Goal: Task Accomplishment & Management: Complete application form

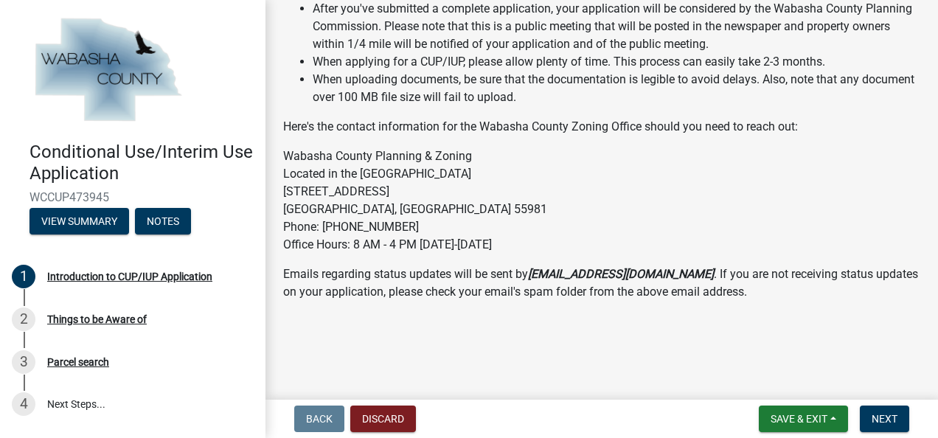
scroll to position [386, 0]
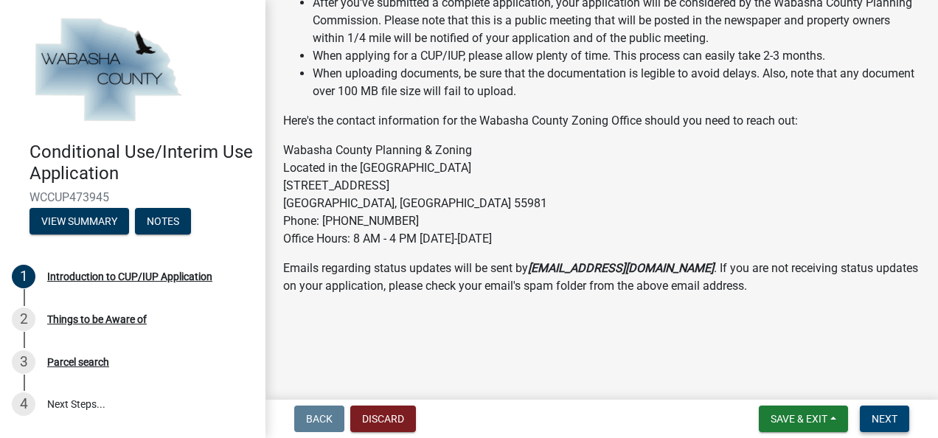
click at [883, 421] on span "Next" at bounding box center [885, 419] width 26 height 12
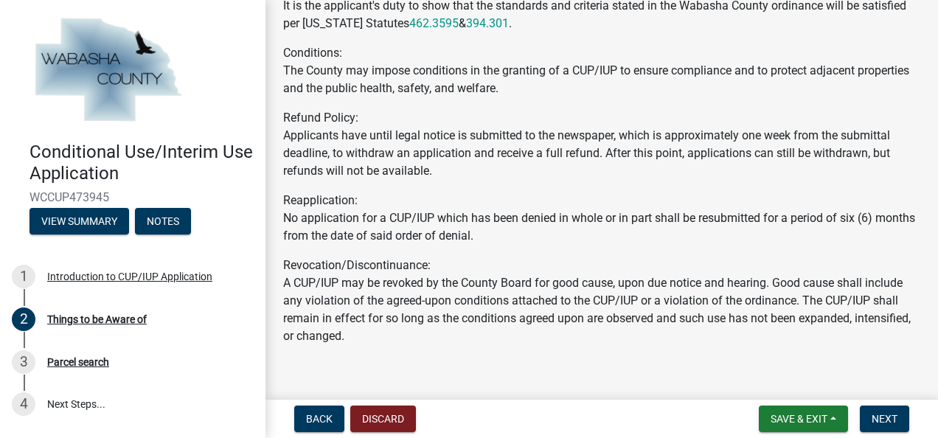
scroll to position [702, 0]
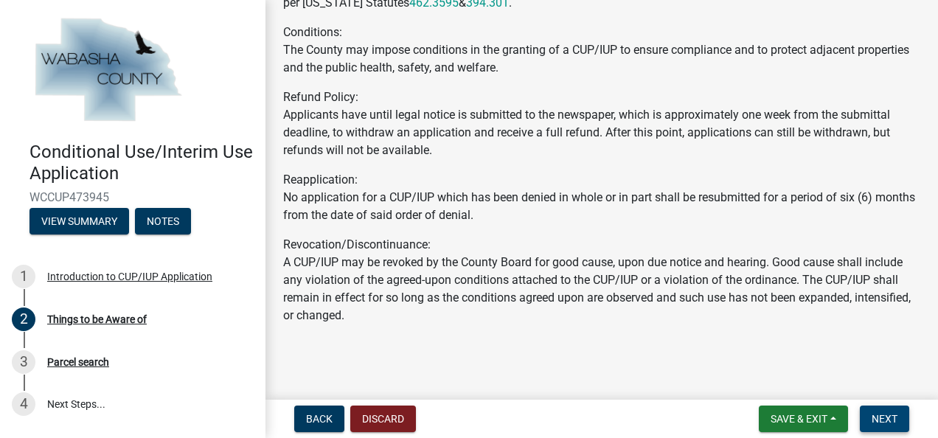
click at [899, 422] on button "Next" at bounding box center [884, 419] width 49 height 27
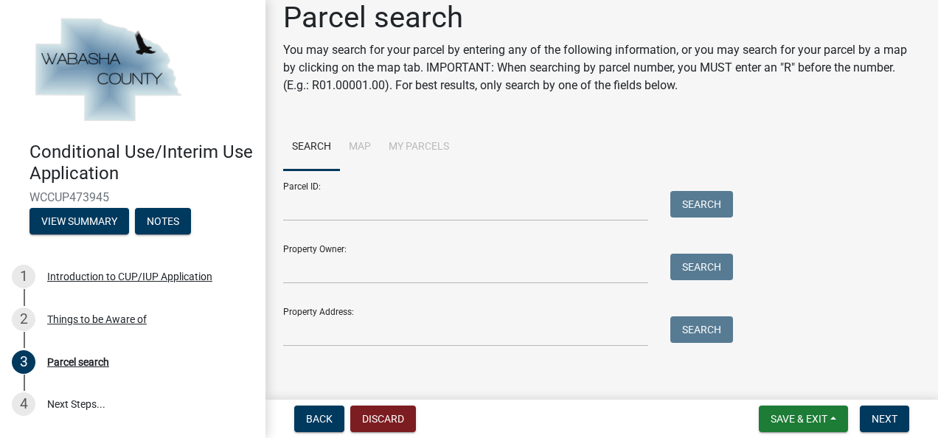
scroll to position [28, 0]
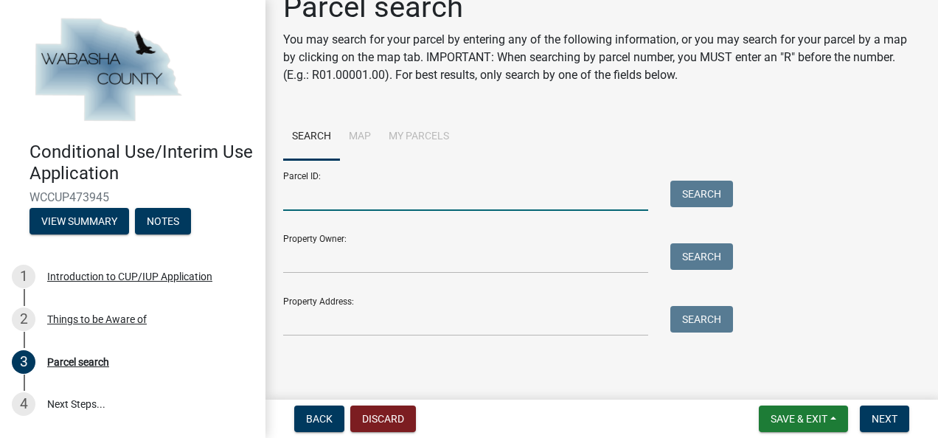
click at [380, 201] on input "Parcel ID:" at bounding box center [465, 196] width 365 height 30
click at [371, 198] on input "Parcel ID:" at bounding box center [465, 196] width 365 height 30
paste input "R10.00039.00"
click at [703, 192] on button "Search" at bounding box center [701, 194] width 63 height 27
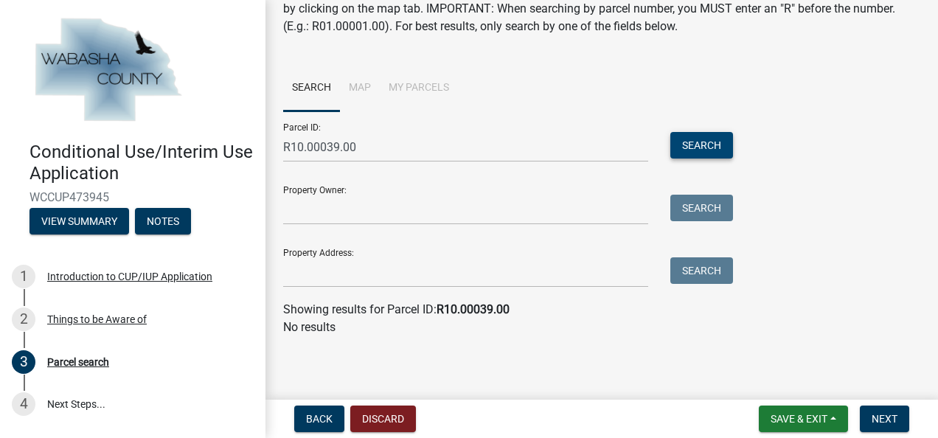
scroll to position [0, 0]
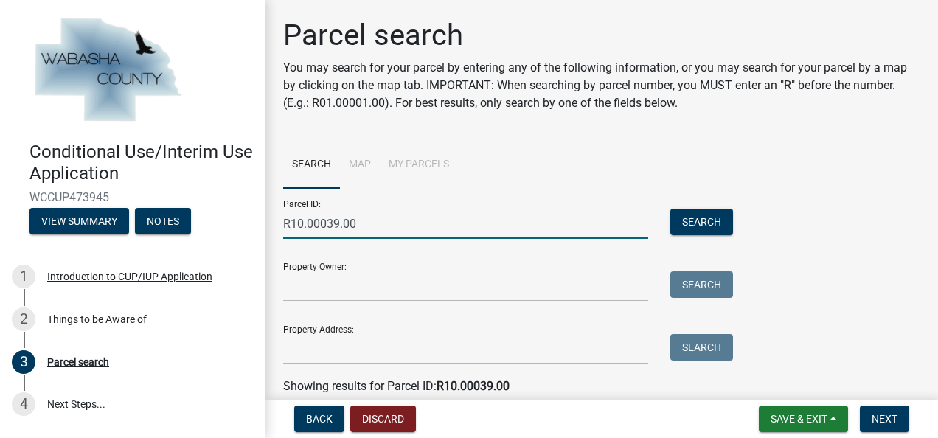
click at [307, 226] on input "R10.00039.00" at bounding box center [465, 224] width 365 height 30
type input "R10.00039.00"
click at [713, 224] on button "Search" at bounding box center [701, 222] width 63 height 27
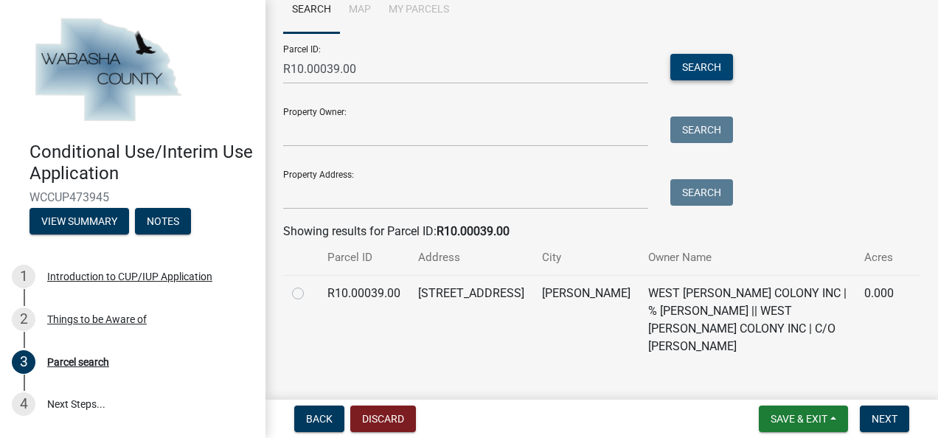
scroll to position [165, 0]
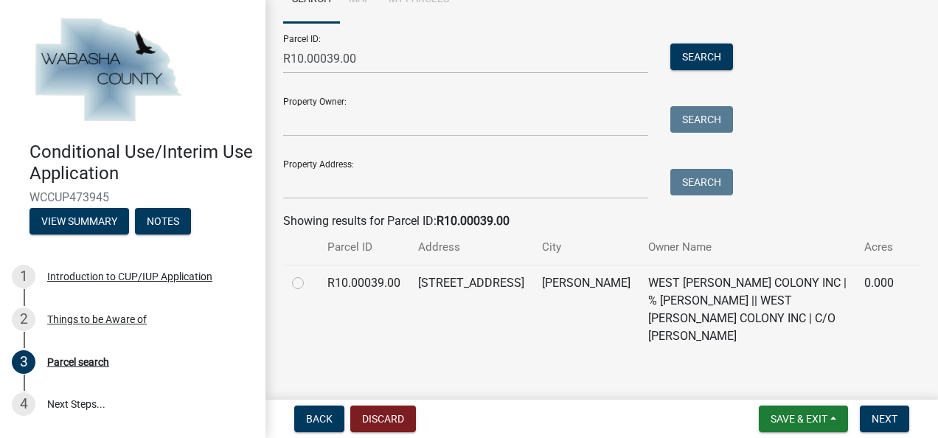
click at [310, 274] on label at bounding box center [310, 274] width 0 height 0
click at [310, 283] on input "radio" at bounding box center [315, 279] width 10 height 10
radio input "true"
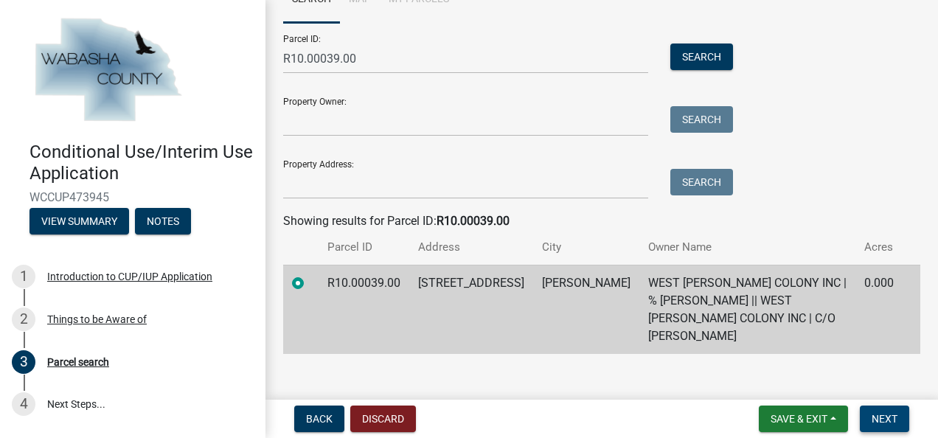
click at [883, 420] on span "Next" at bounding box center [885, 419] width 26 height 12
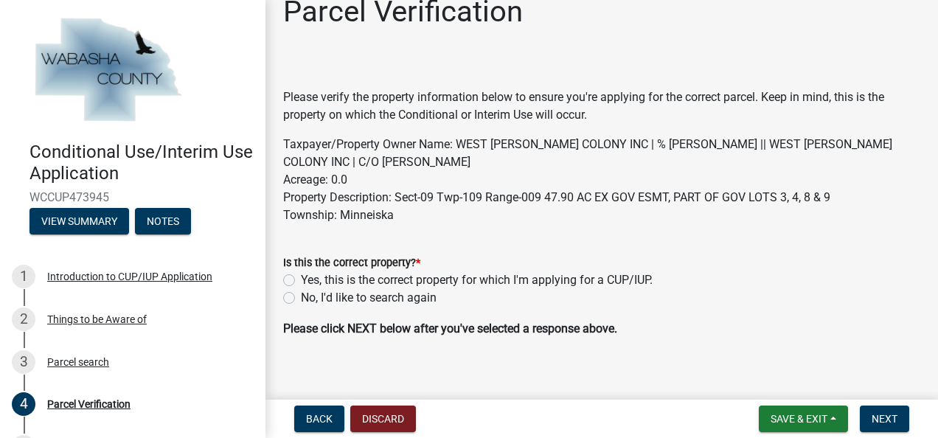
scroll to position [37, 0]
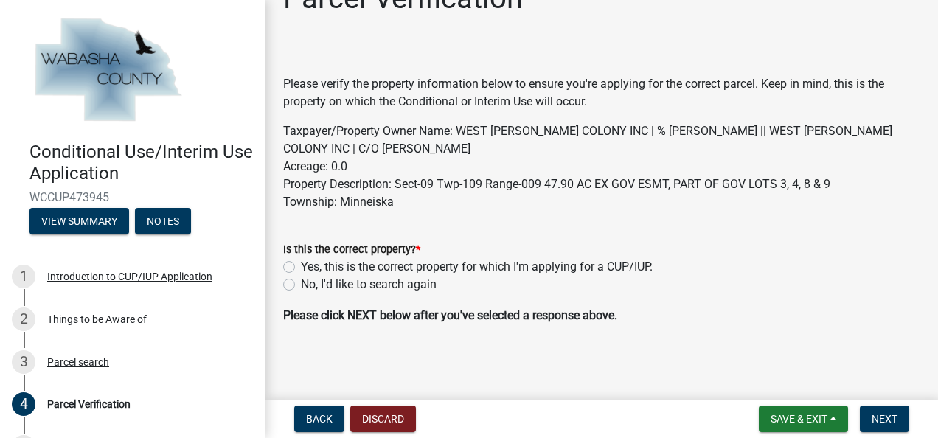
click at [301, 267] on label "Yes, this is the correct property for which I'm applying for a CUP/IUP." at bounding box center [477, 267] width 352 height 18
click at [301, 267] on input "Yes, this is the correct property for which I'm applying for a CUP/IUP." at bounding box center [306, 263] width 10 height 10
radio input "true"
click at [894, 417] on span "Next" at bounding box center [885, 419] width 26 height 12
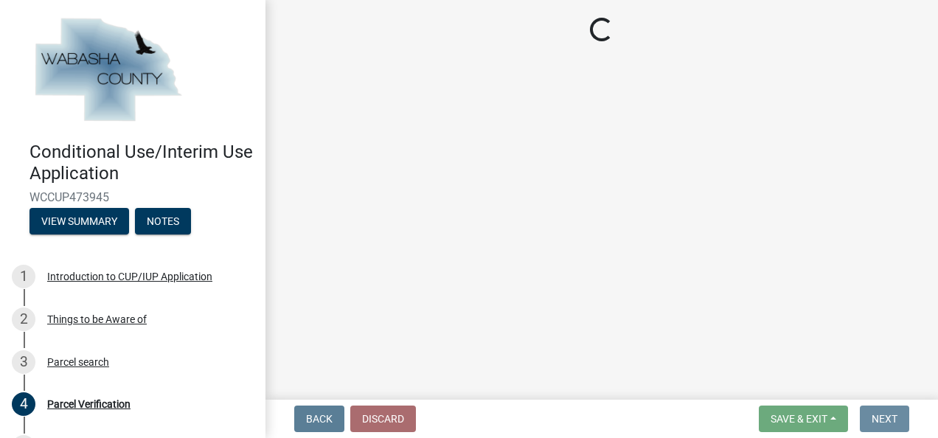
scroll to position [0, 0]
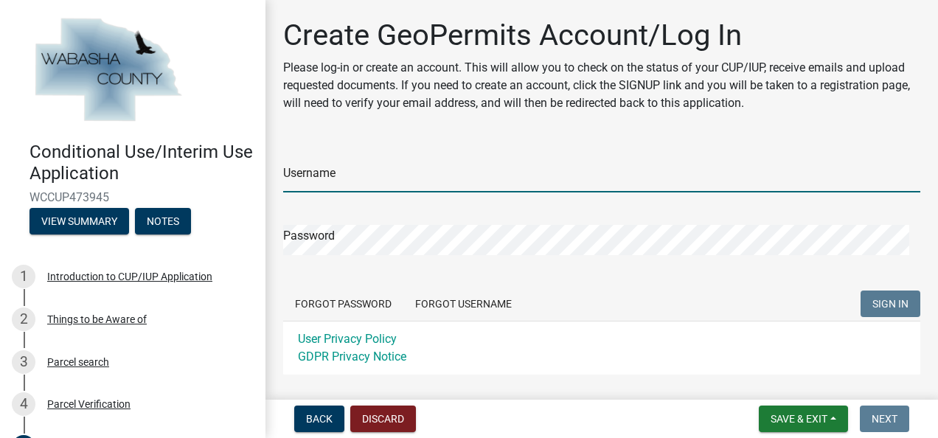
click at [385, 173] on input "Username" at bounding box center [601, 177] width 637 height 30
type input "West_Newton_Colony"
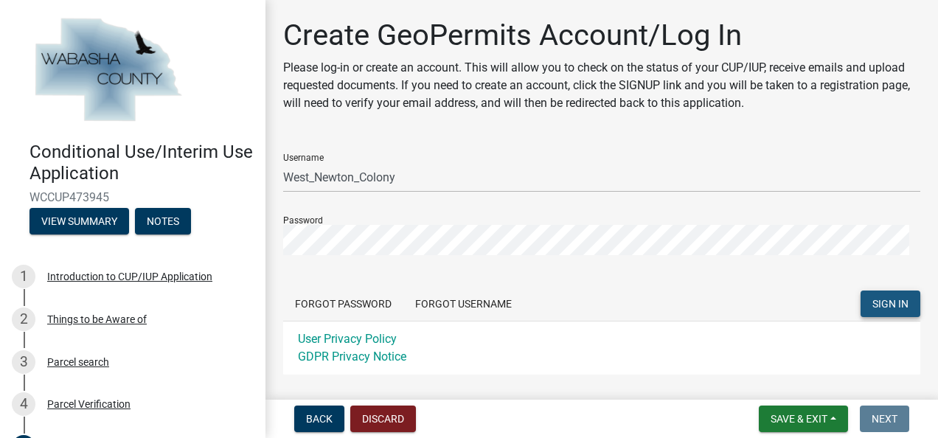
click at [889, 301] on span "SIGN IN" at bounding box center [890, 304] width 36 height 12
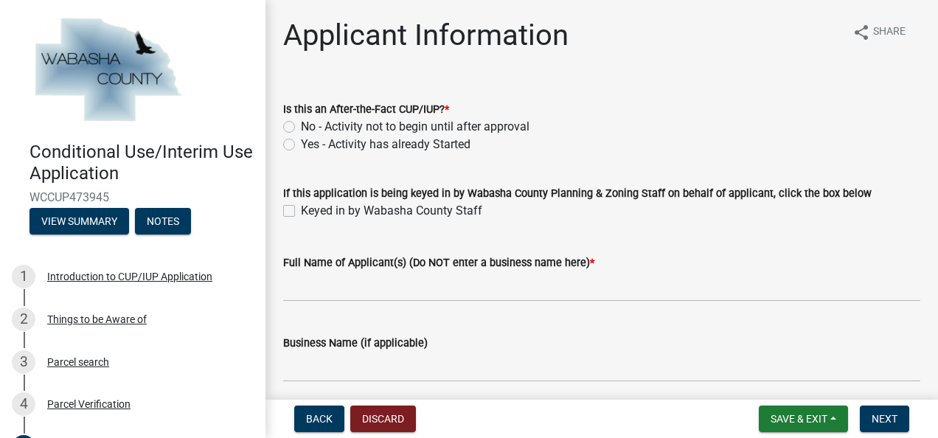
click at [301, 125] on label "No - Activity not to begin until after approval" at bounding box center [415, 127] width 229 height 18
click at [301, 125] on input "No - Activity not to begin until after approval" at bounding box center [306, 123] width 10 height 10
radio input "true"
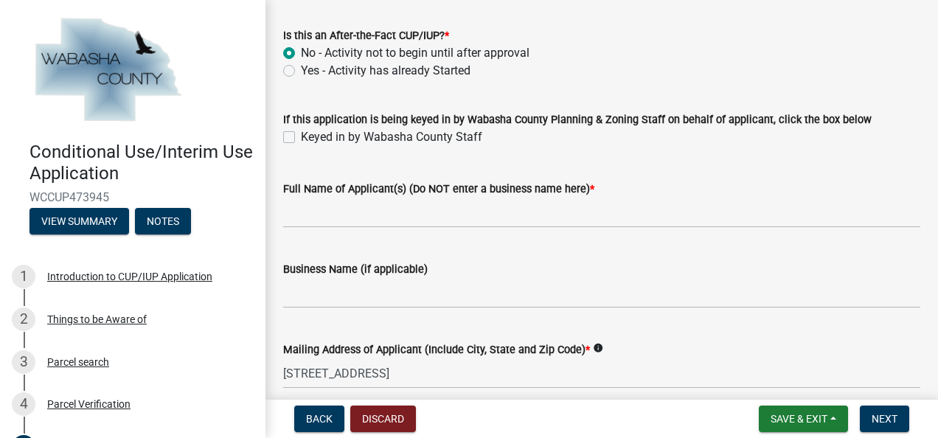
scroll to position [147, 0]
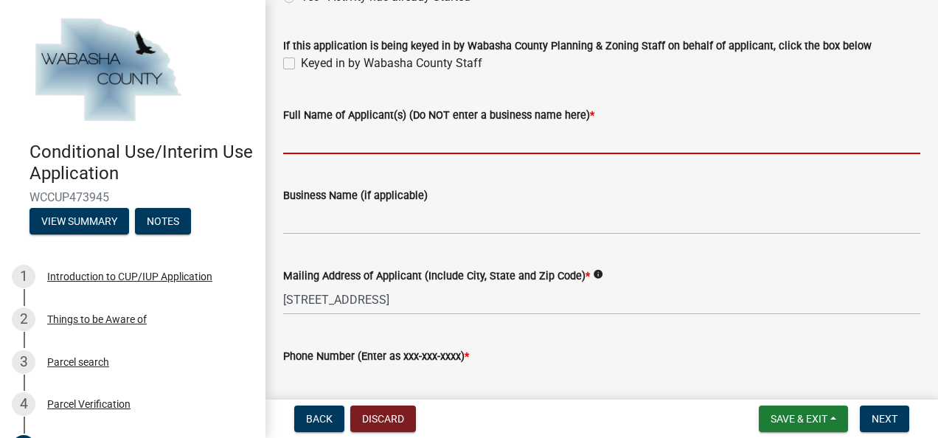
click at [355, 135] on input "Full Name of Applicant(s) (Do NOT enter a business name here) *" at bounding box center [601, 139] width 637 height 30
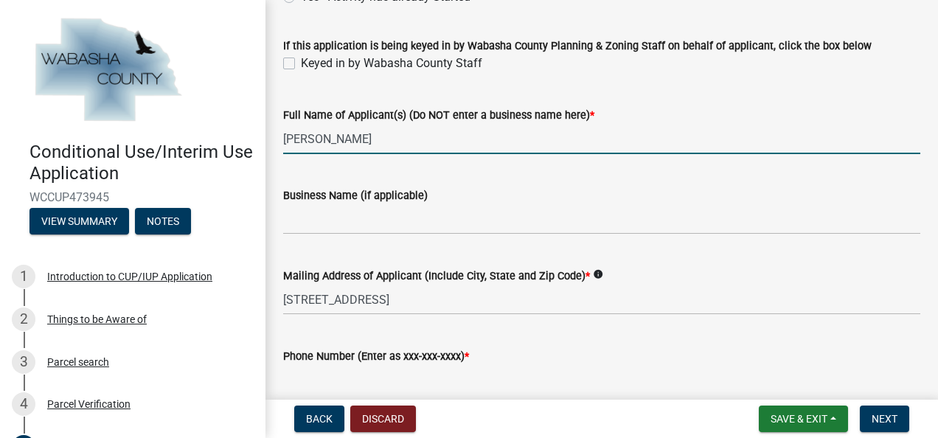
type input "[PERSON_NAME]"
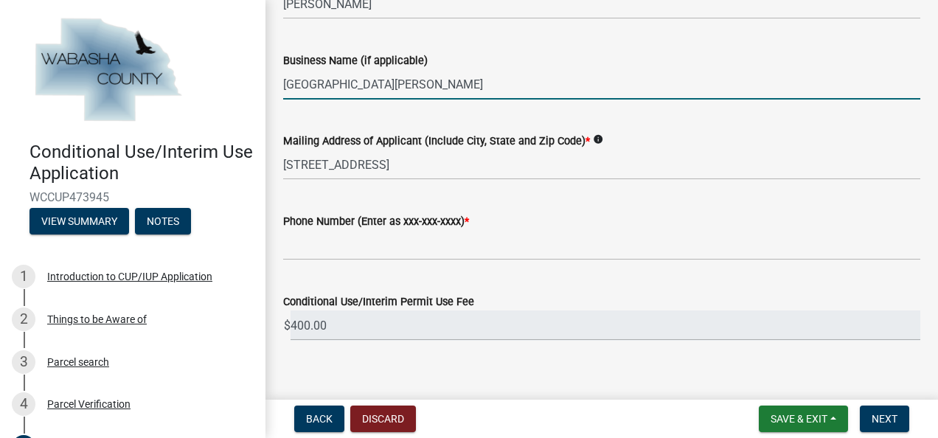
scroll to position [295, 0]
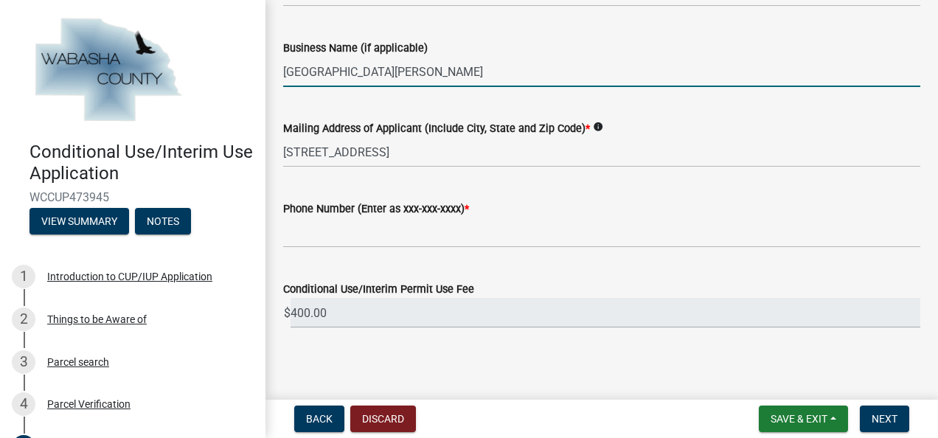
type input "[GEOGRAPHIC_DATA][PERSON_NAME]"
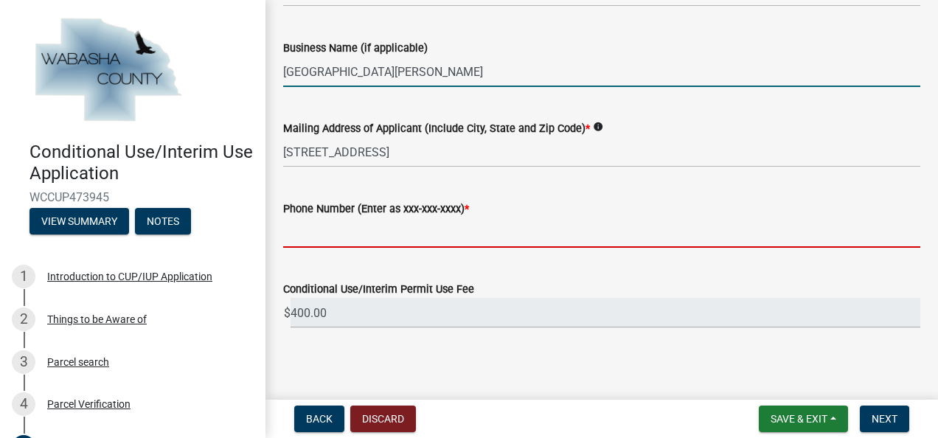
click at [339, 233] on input "Phone Number (Enter as xxx-xxx-xxxx) *" at bounding box center [601, 233] width 637 height 30
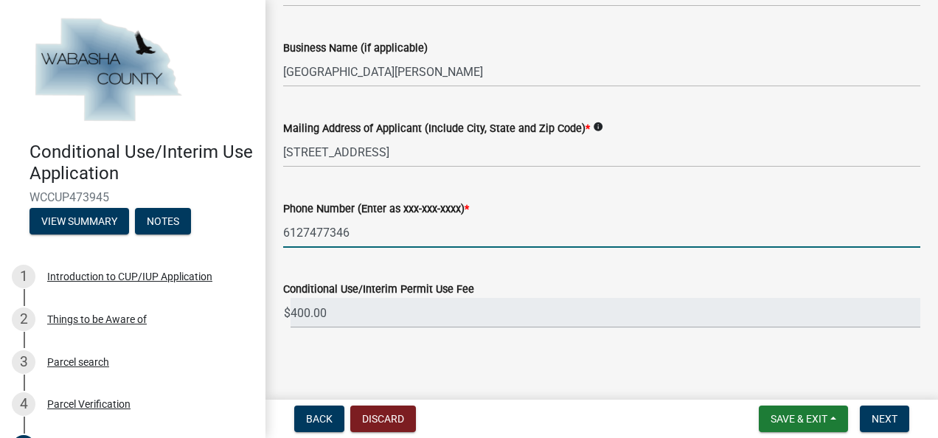
scroll to position [300, 0]
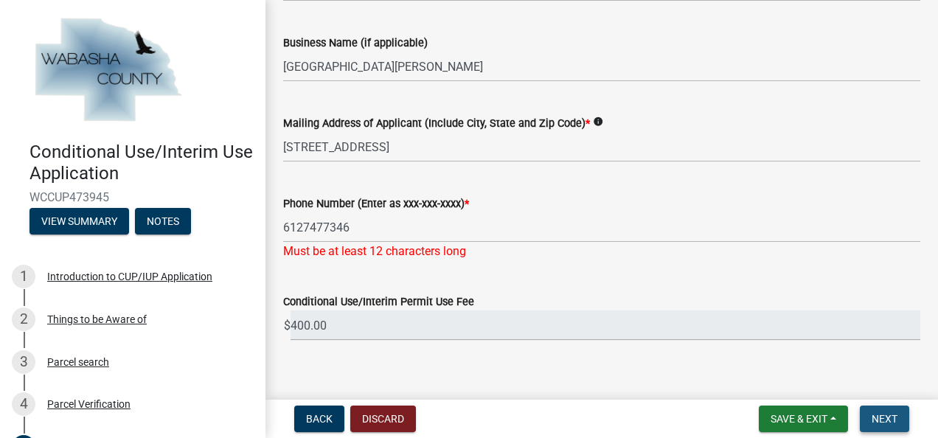
click at [893, 421] on span "Next" at bounding box center [885, 419] width 26 height 12
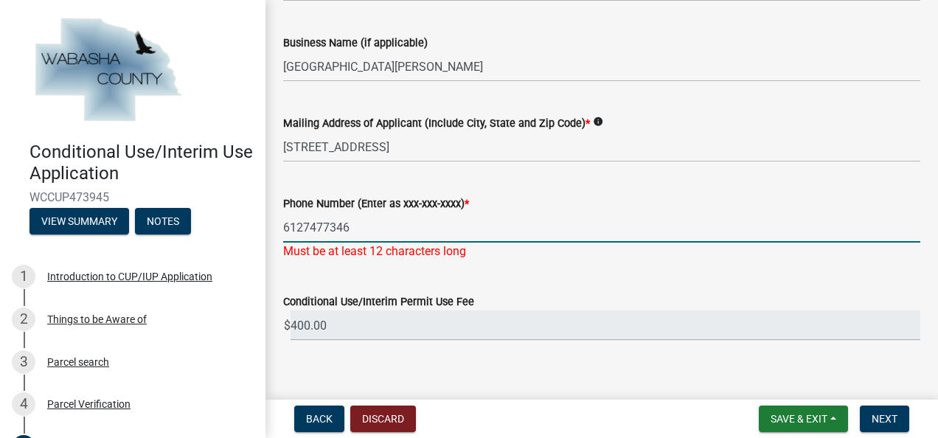
click at [304, 228] on input "6127477346" at bounding box center [601, 227] width 637 height 30
click at [327, 226] on input "612-7477346" at bounding box center [601, 227] width 637 height 30
type input "[PHONE_NUMBER]"
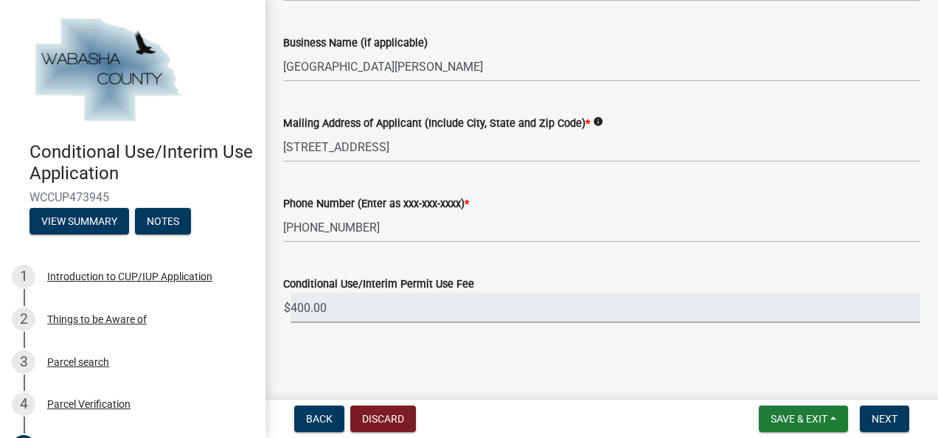
click at [559, 322] on input "400.00" at bounding box center [606, 308] width 630 height 30
click at [900, 422] on button "Next" at bounding box center [884, 419] width 49 height 27
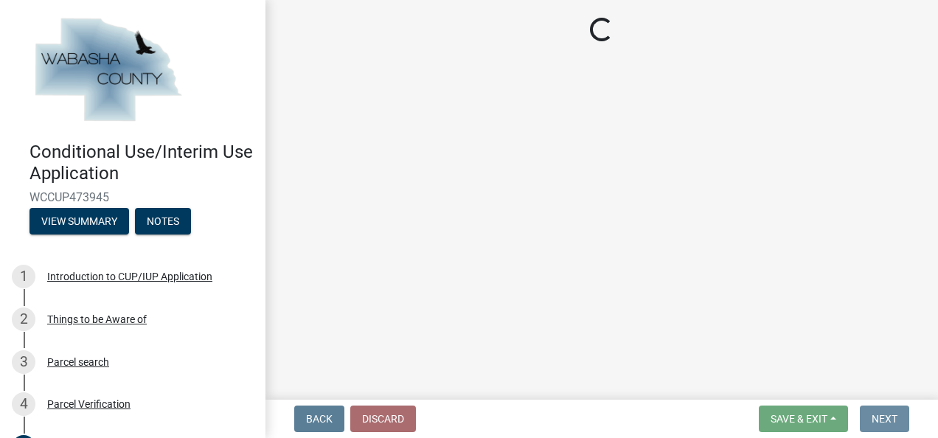
scroll to position [0, 0]
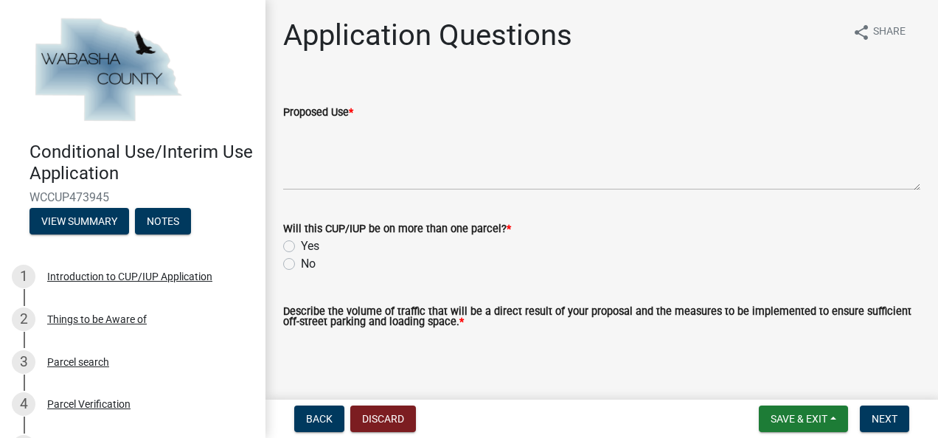
click at [301, 262] on label "No" at bounding box center [308, 264] width 15 height 18
click at [301, 262] on input "No" at bounding box center [306, 260] width 10 height 10
radio input "true"
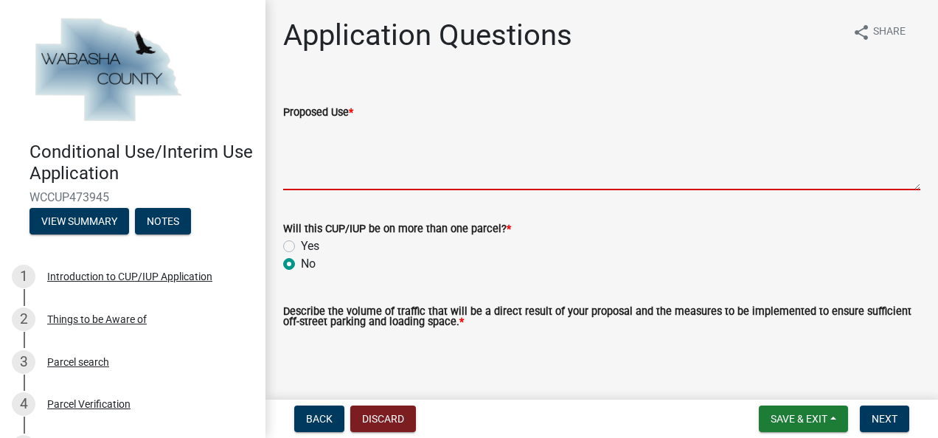
click at [341, 164] on textarea "Proposed Use *" at bounding box center [601, 155] width 637 height 69
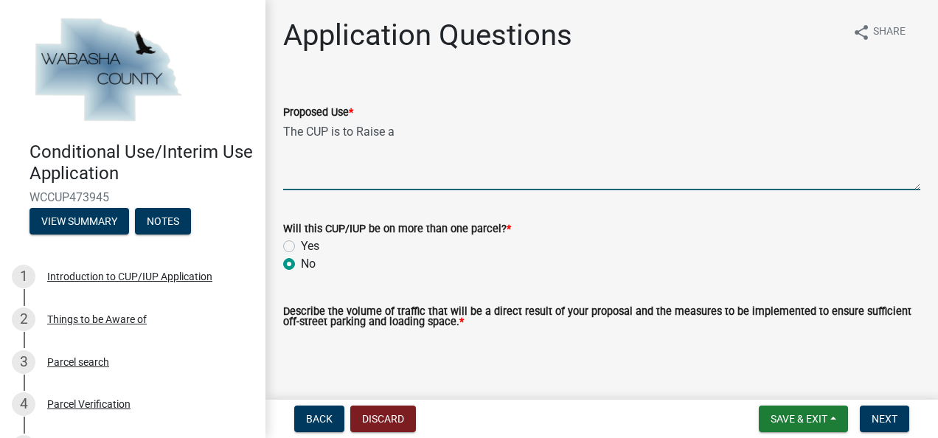
click at [364, 131] on textarea "The CUP is to Raise a" at bounding box center [601, 155] width 637 height 69
click at [431, 140] on textarea "The CUP is to raise a" at bounding box center [601, 155] width 637 height 69
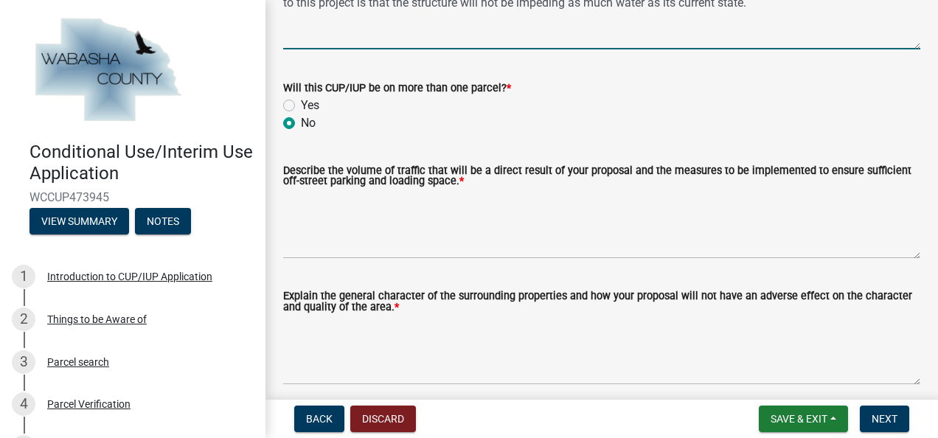
scroll to position [147, 0]
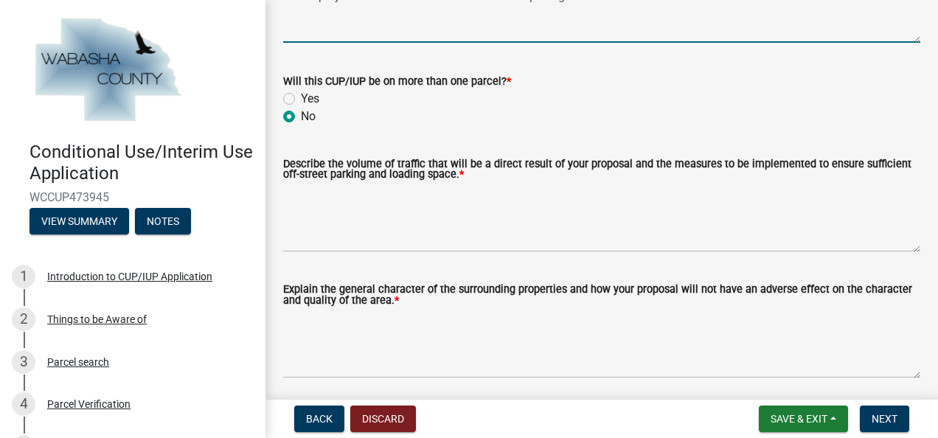
type textarea "The CUP is to raise a Structure above flood levels. So, the structure will no l…"
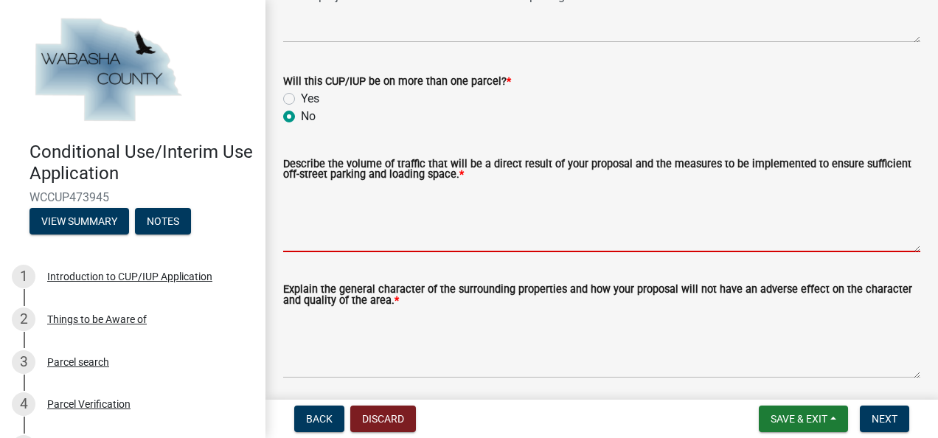
click at [362, 210] on textarea "Describe the volume of traffic that will be a direct result of your proposal an…" at bounding box center [601, 217] width 637 height 69
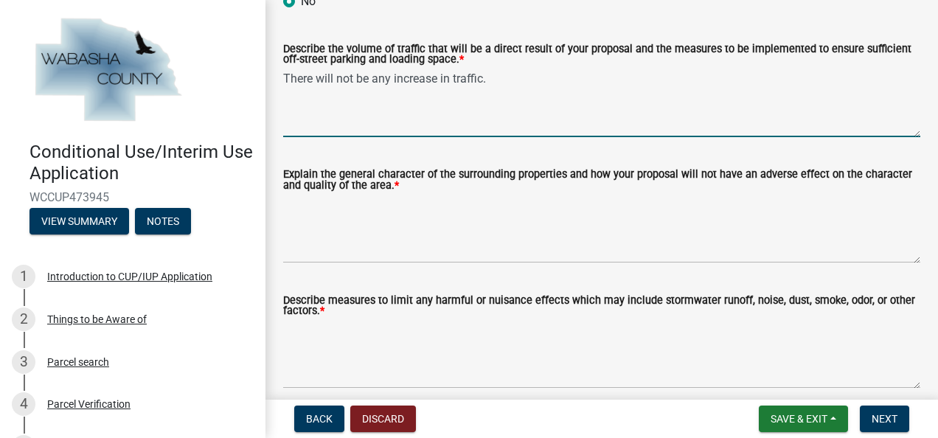
scroll to position [295, 0]
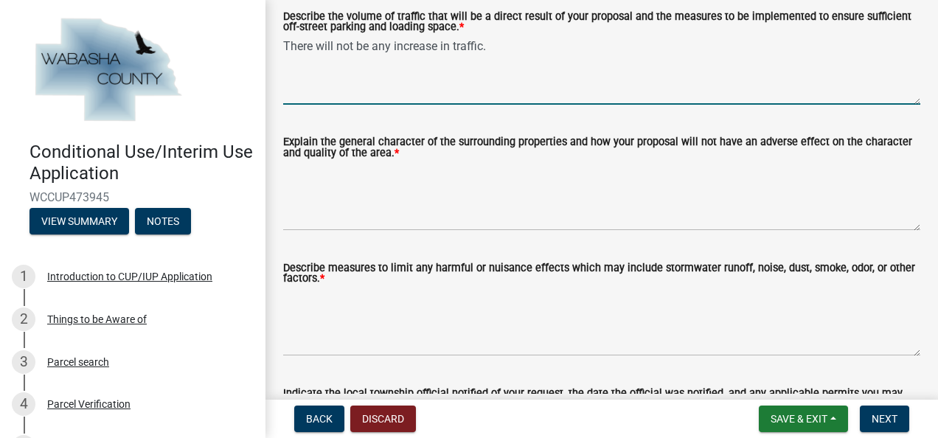
type textarea "There will not be any increase in traffic."
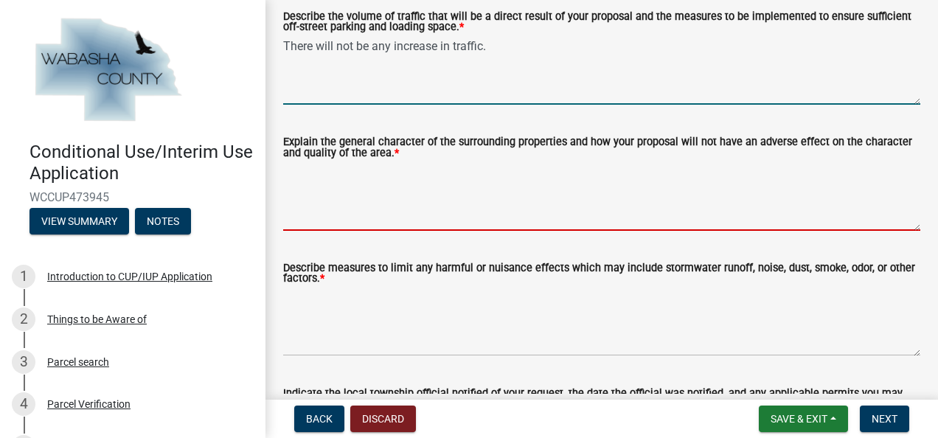
click at [342, 178] on textarea "Explain the general character of the surrounding properties and how your propos…" at bounding box center [601, 195] width 637 height 69
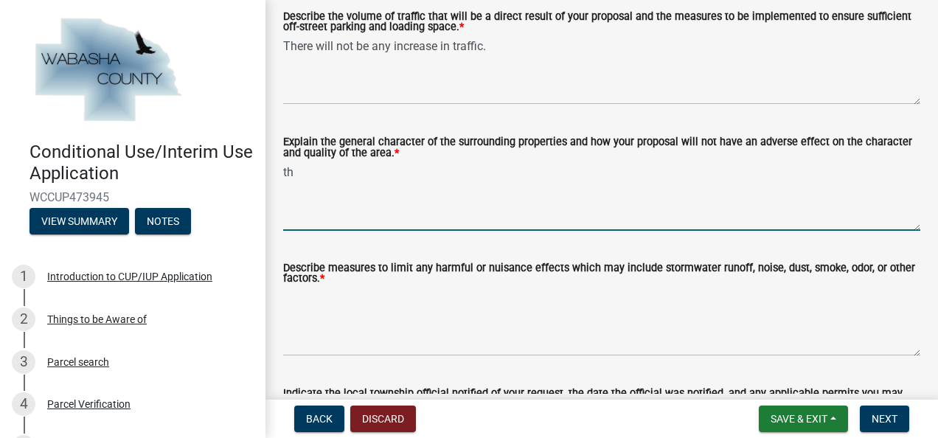
type textarea "t"
type textarea "T"
type textarea "The general character of the property is"
drag, startPoint x: 490, startPoint y: 170, endPoint x: 273, endPoint y: 167, distance: 216.8
click at [273, 167] on div "Explain the general character of the surrounding properties and how your propos…" at bounding box center [601, 173] width 659 height 114
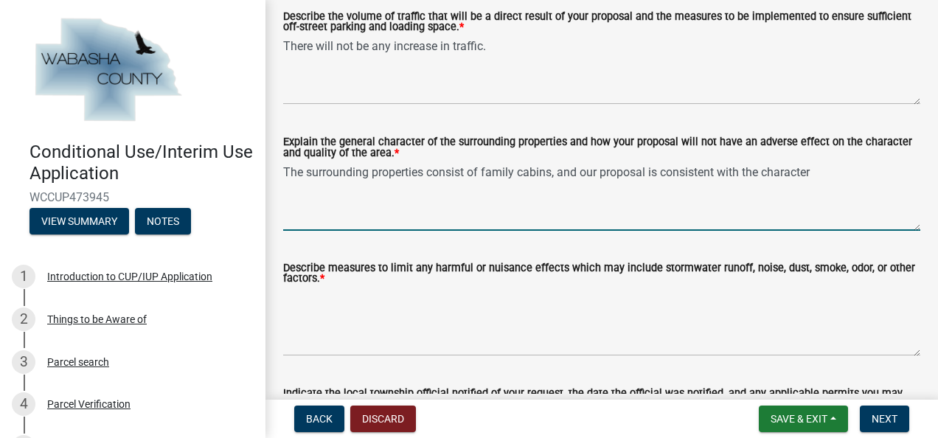
click at [759, 175] on textarea "The surrounding properties consist of family cabins, and our proposal is consis…" at bounding box center [601, 195] width 637 height 69
click at [819, 174] on textarea "The surrounding properties consist of family cabins, and our proposal is consis…" at bounding box center [601, 195] width 637 height 69
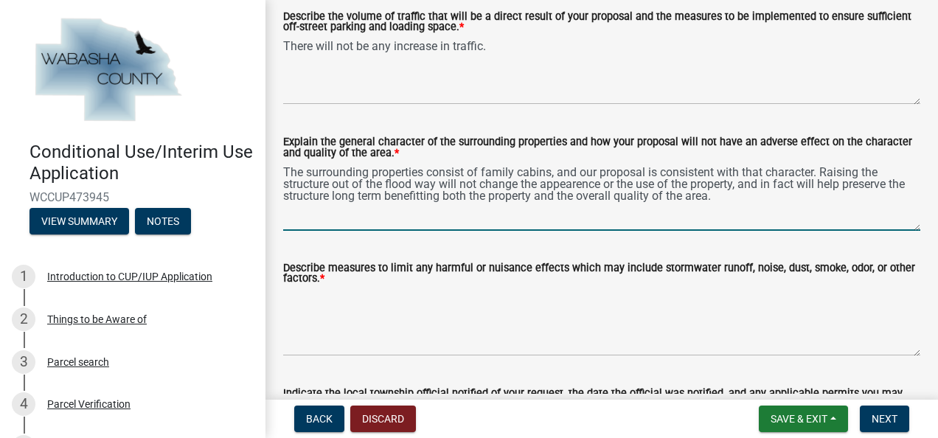
click at [383, 198] on textarea "The surrounding properties consist of family cabins, and our proposal is consis…" at bounding box center [601, 195] width 637 height 69
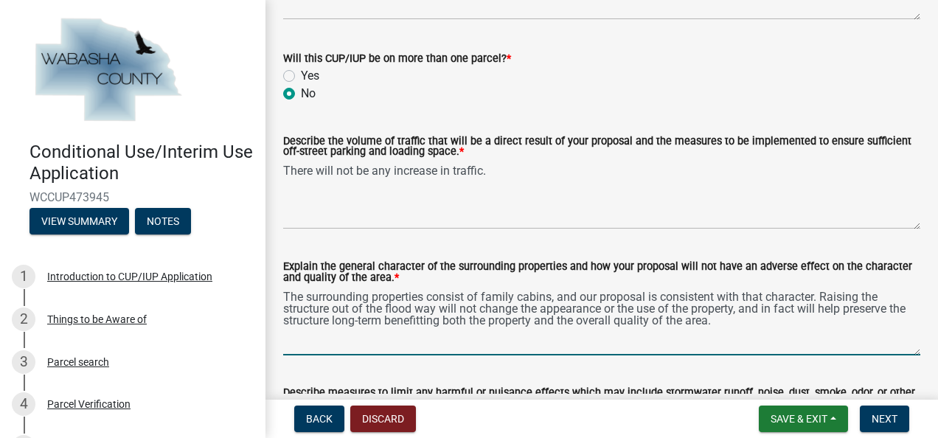
scroll to position [147, 0]
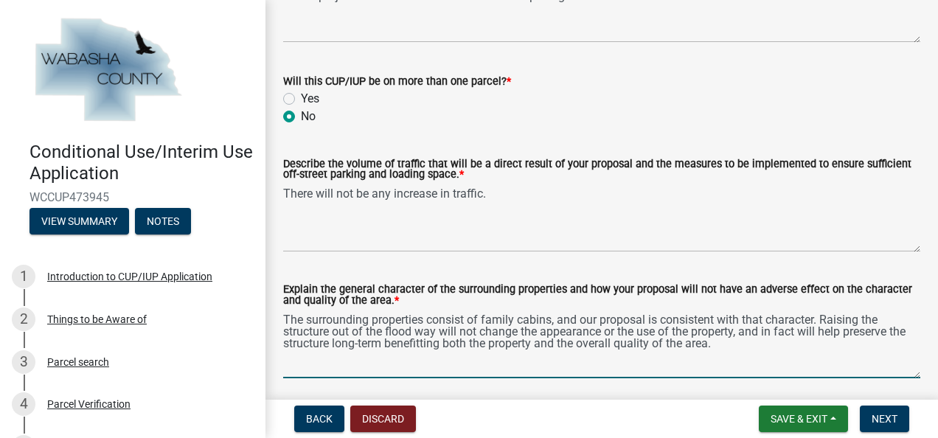
type textarea "The surrounding properties consist of family cabins, and our proposal is consis…"
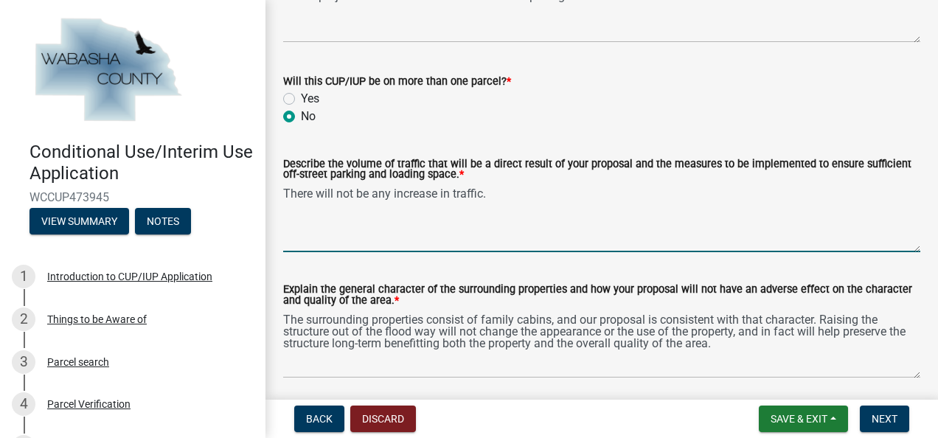
drag, startPoint x: 370, startPoint y: 196, endPoint x: 349, endPoint y: 198, distance: 20.7
click at [349, 198] on textarea "There will not be any increase in traffic." at bounding box center [601, 217] width 637 height 69
click at [372, 195] on textarea "There will no any increase in traffic." at bounding box center [601, 217] width 637 height 69
click at [456, 195] on textarea "There will no increase in traffic." at bounding box center [601, 217] width 637 height 69
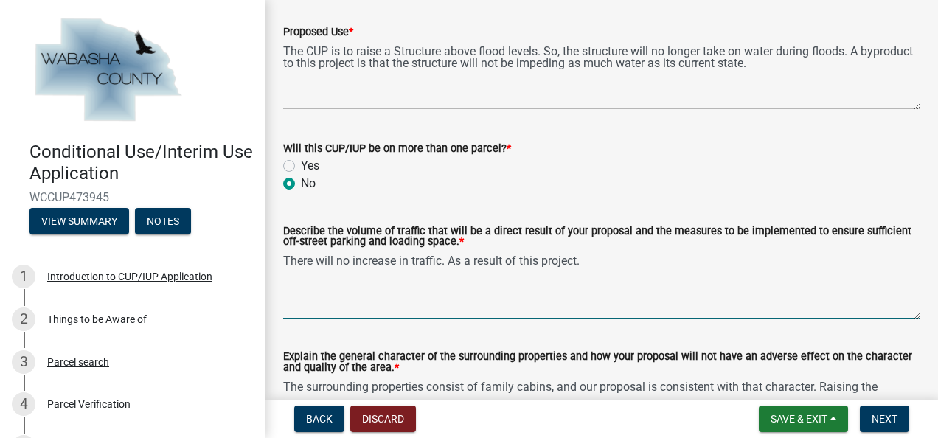
scroll to position [0, 0]
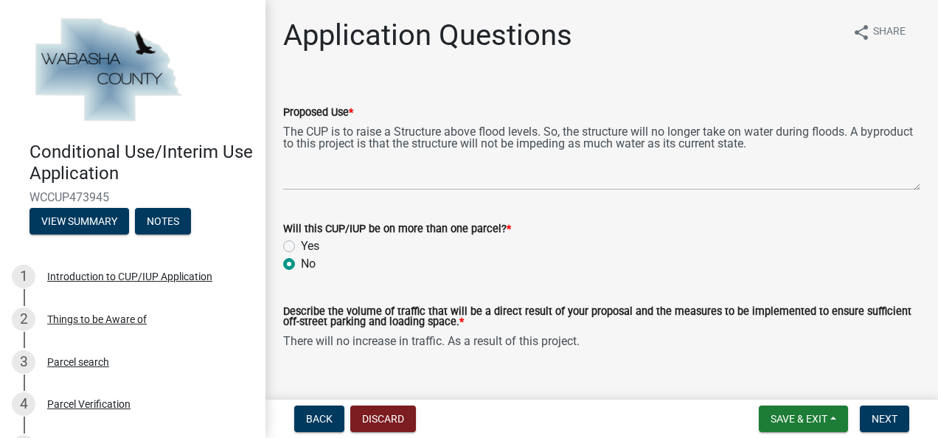
type textarea "There will no increase in traffic. As a result of this project."
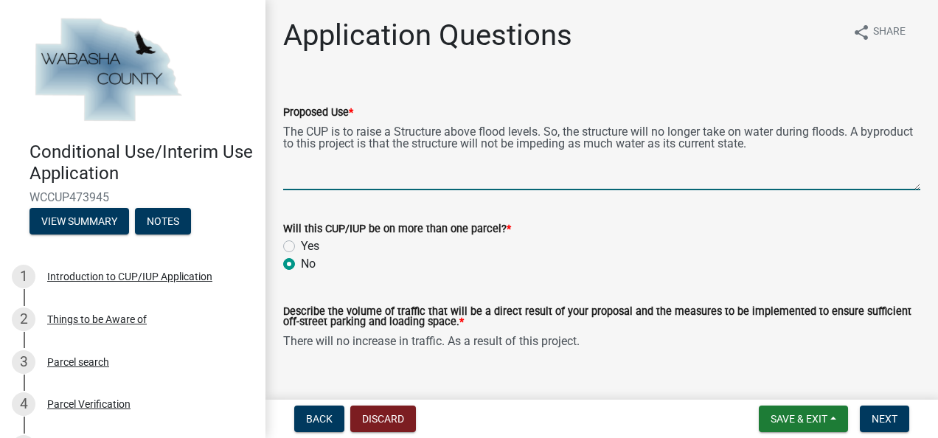
drag, startPoint x: 283, startPoint y: 142, endPoint x: 674, endPoint y: 131, distance: 390.9
click at [655, 133] on textarea "The CUP is to raise a Structure above flood levels. So, the structure will no l…" at bounding box center [601, 155] width 637 height 69
drag, startPoint x: 811, startPoint y: 146, endPoint x: 276, endPoint y: 132, distance: 535.5
click at [276, 132] on div "Proposed Use * The CUP is to raise a Structure above flood levels. So, the stru…" at bounding box center [601, 137] width 659 height 108
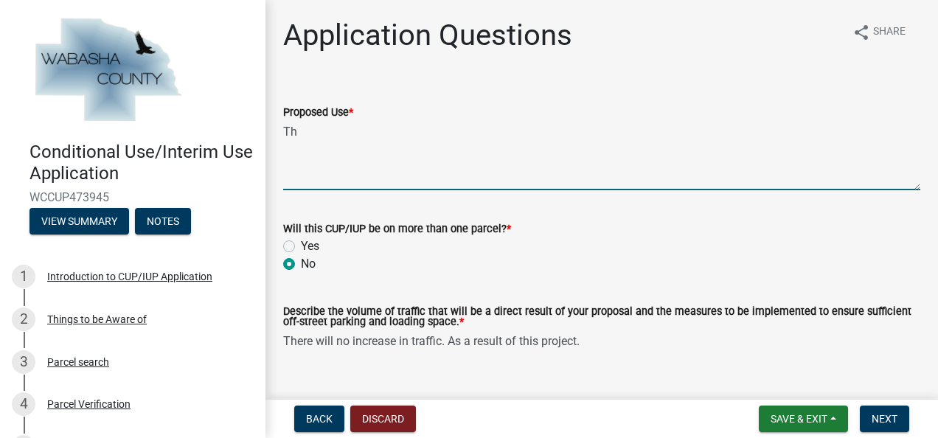
type textarea "T"
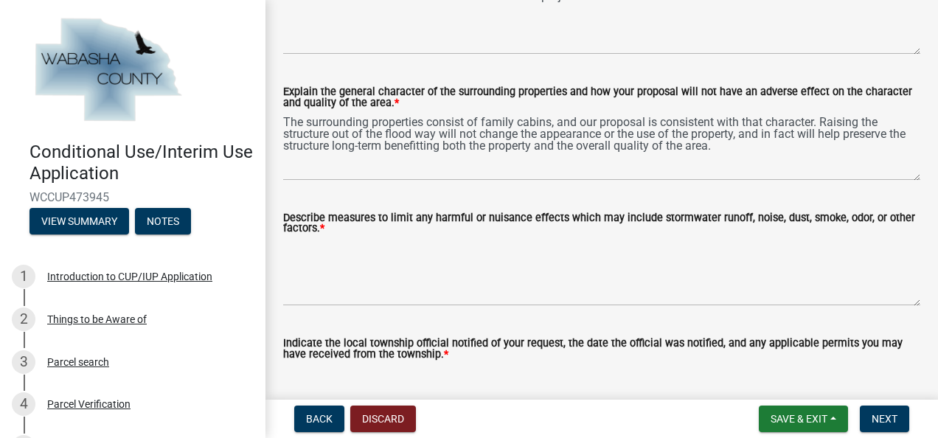
scroll to position [369, 0]
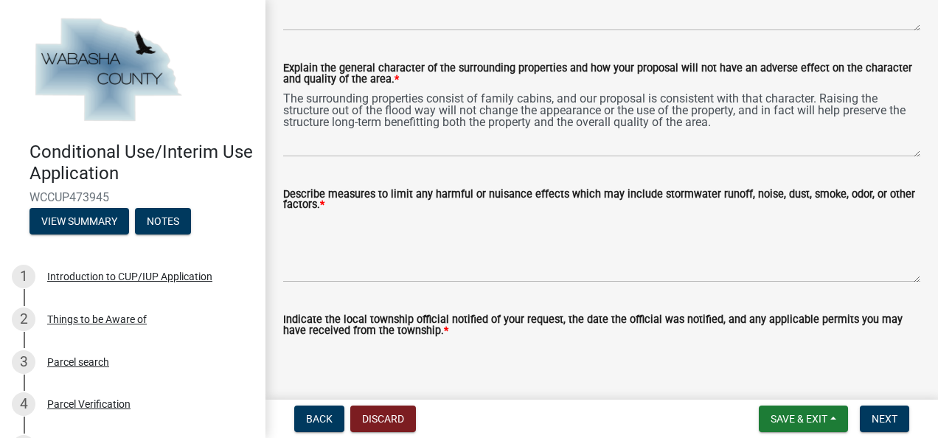
type textarea "The proposed use of the structure will remain as a family cabin, consistent wit…"
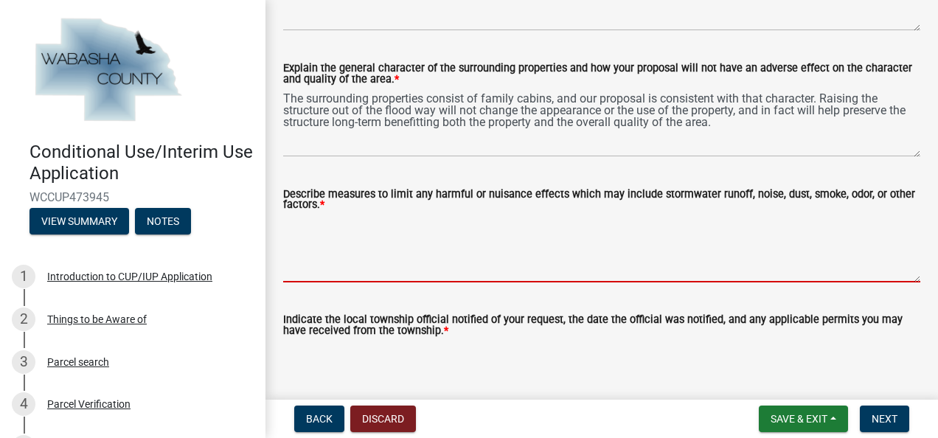
click at [444, 220] on textarea "Describe measures to limit any harmful or nuisance effects which may include st…" at bounding box center [601, 247] width 637 height 69
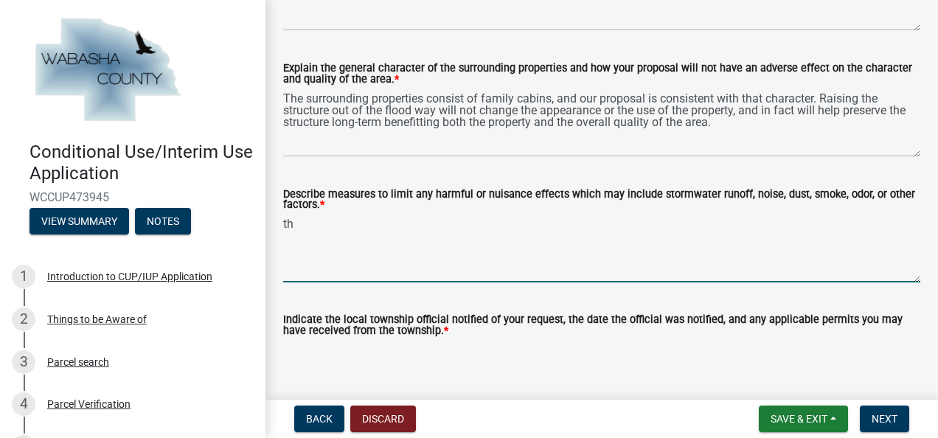
type textarea "t"
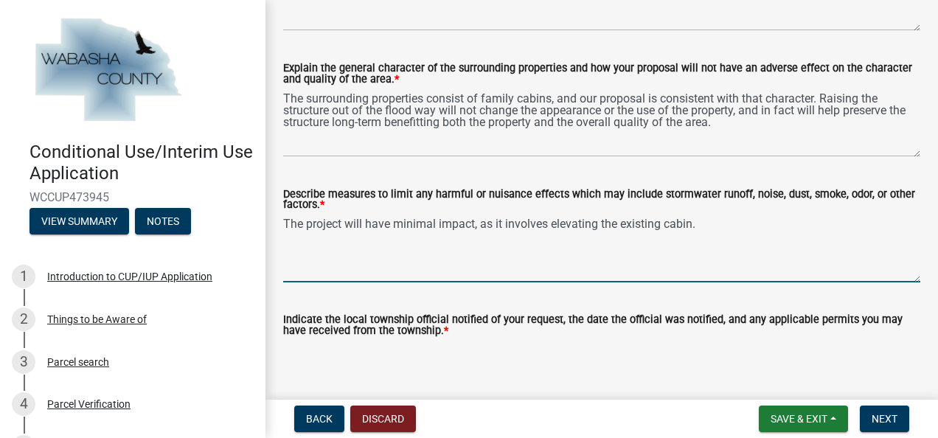
click at [711, 232] on textarea "The project will have minimal impact, as it involves elevating the existing cab…" at bounding box center [601, 247] width 637 height 69
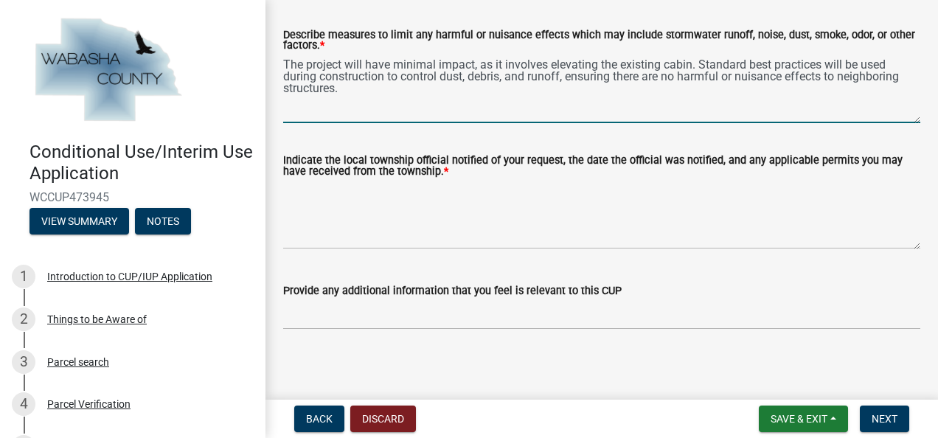
scroll to position [535, 0]
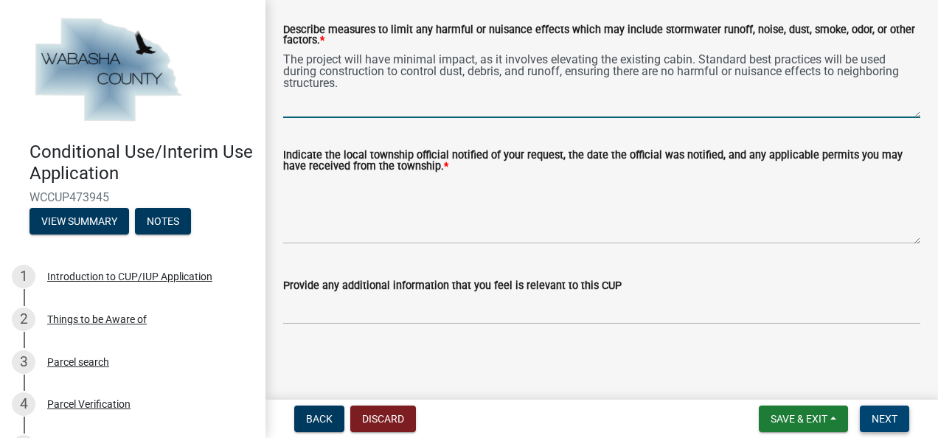
type textarea "The project will have minimal impact, as it involves elevating the existing cab…"
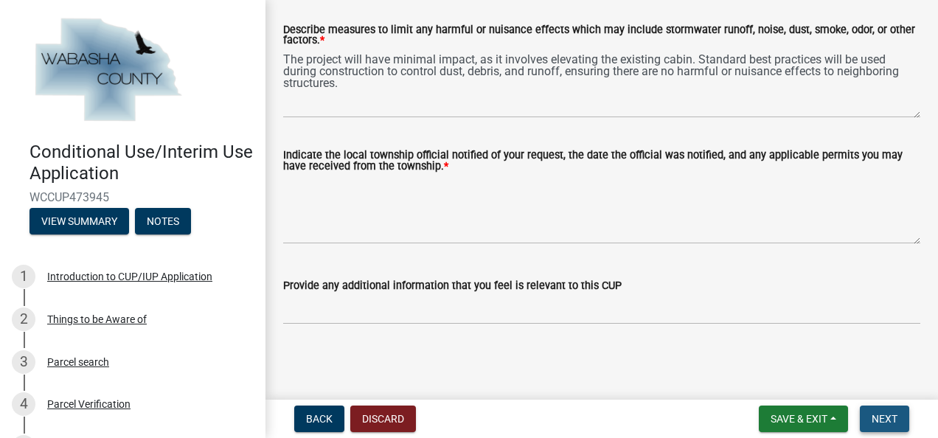
click at [884, 422] on span "Next" at bounding box center [885, 419] width 26 height 12
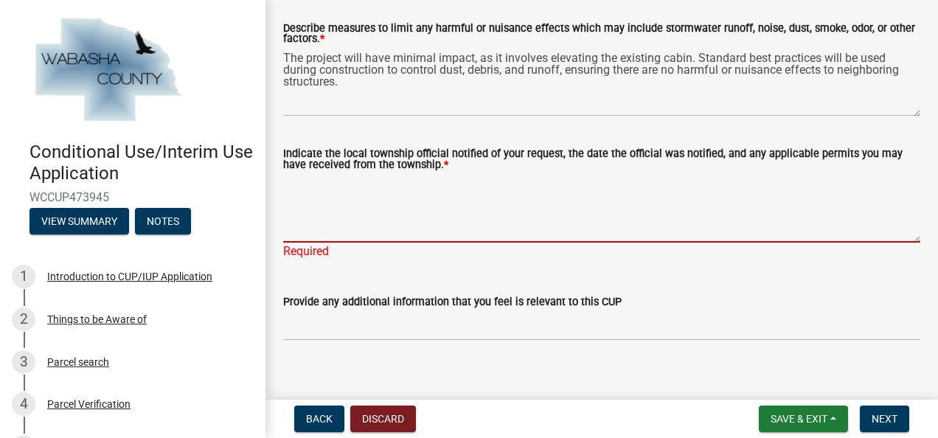
click at [407, 236] on textarea "Indicate the local township official notified of your request, the date the off…" at bounding box center [601, 207] width 637 height 69
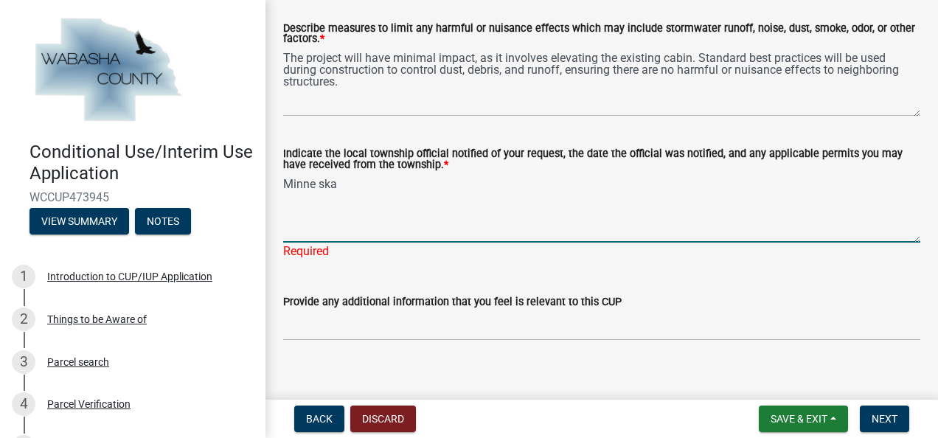
click at [321, 187] on textarea "Minne ska" at bounding box center [601, 207] width 637 height 69
click at [323, 184] on textarea "Minne ska" at bounding box center [601, 207] width 637 height 69
click at [320, 187] on textarea "Minne ska" at bounding box center [601, 207] width 637 height 69
click at [348, 183] on textarea "Minneska" at bounding box center [601, 207] width 637 height 69
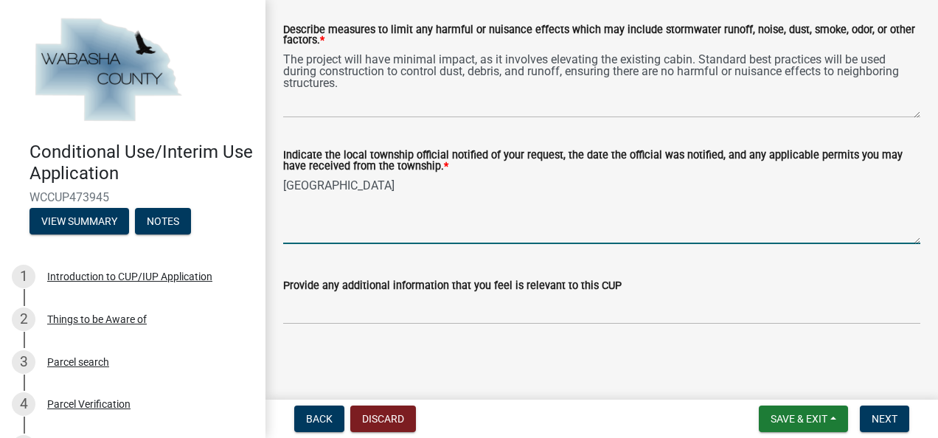
click at [416, 184] on textarea "[GEOGRAPHIC_DATA]" at bounding box center [601, 209] width 637 height 69
type textarea "[GEOGRAPHIC_DATA]"
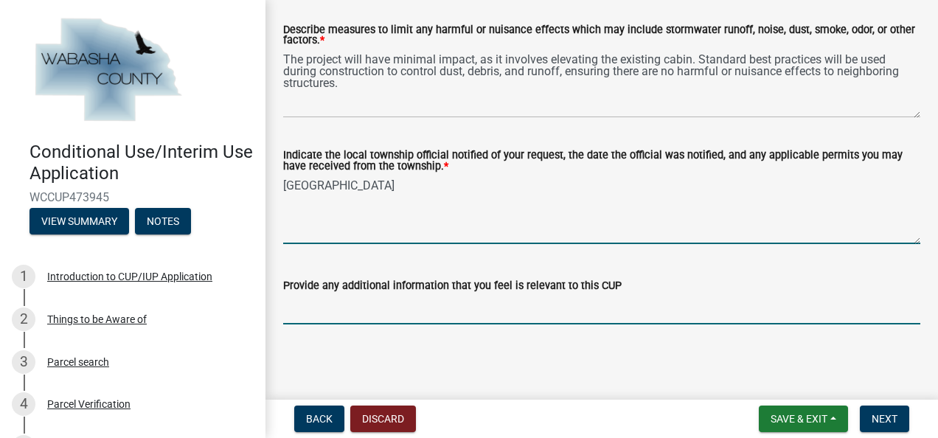
click at [335, 302] on input "Provide any additional information that you feel is relevant to this CUP" at bounding box center [601, 309] width 637 height 30
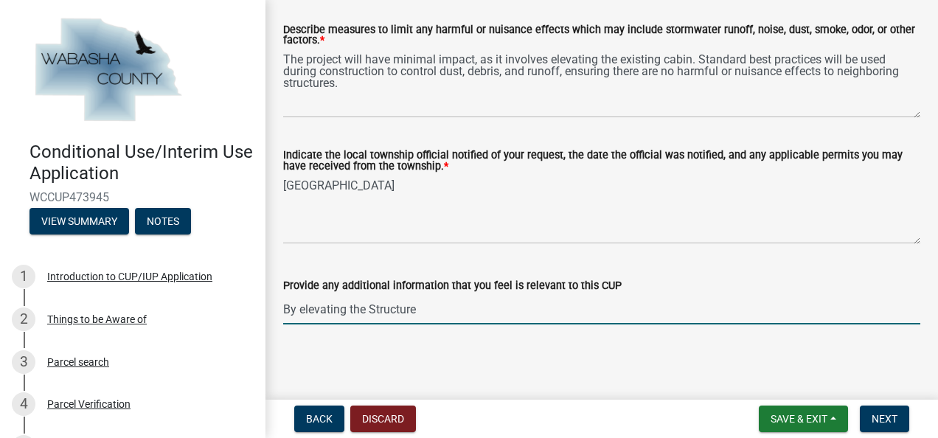
click at [373, 313] on input "By elevating the Structure" at bounding box center [601, 309] width 637 height 30
click at [427, 312] on input "By elevating the structure" at bounding box center [601, 309] width 637 height 30
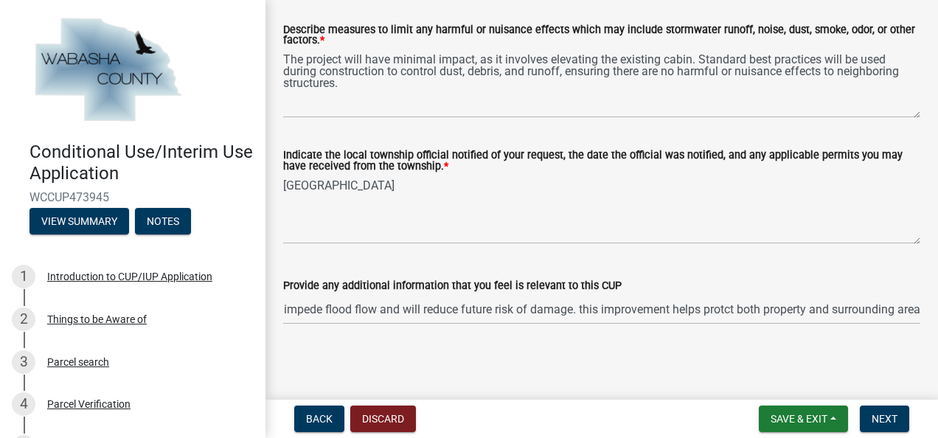
scroll to position [0, 0]
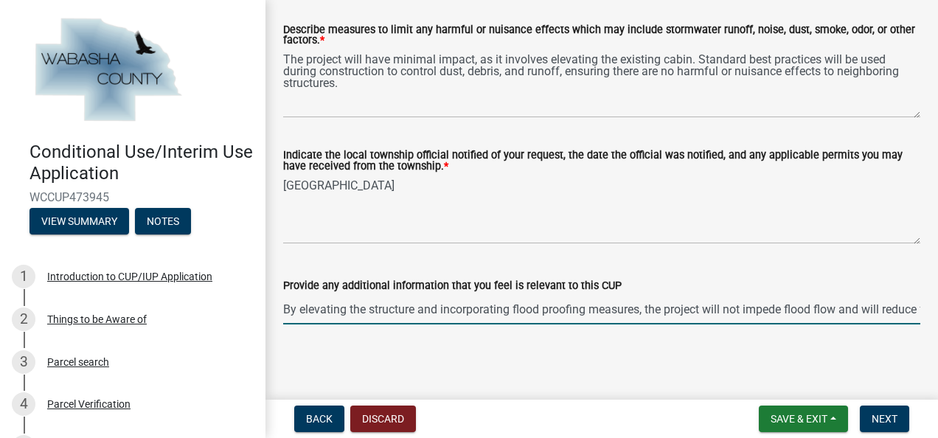
click at [836, 310] on input "By elevating the structure and incorporating flood proofing measures, the proje…" at bounding box center [601, 309] width 637 height 30
click at [891, 314] on input "By elevating the structure and incorporating flood proofing measures, the proje…" at bounding box center [601, 309] width 637 height 30
click at [905, 316] on input "By elevating the structure and incorporating flood proofing measures, the proje…" at bounding box center [601, 309] width 637 height 30
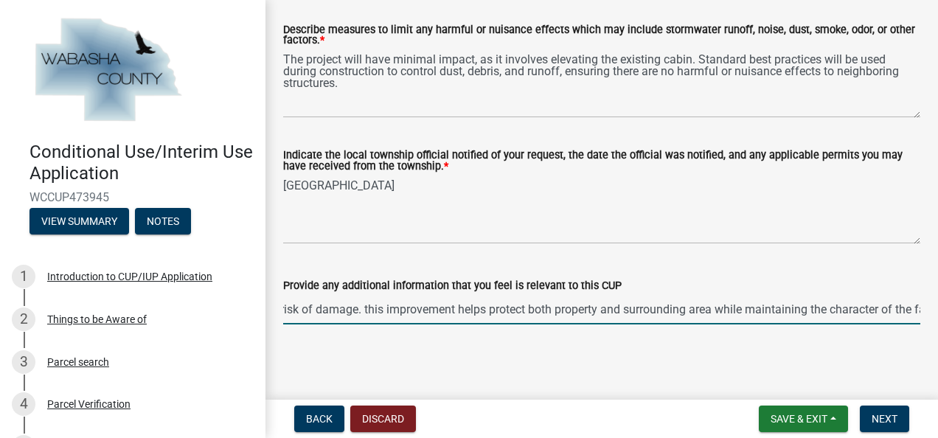
click at [373, 311] on input "By elevating the structure and incorporating flood proofing measures, the proje…" at bounding box center [601, 309] width 637 height 30
type input "By elevating the structure and incorporating flood proofing measures, the proje…"
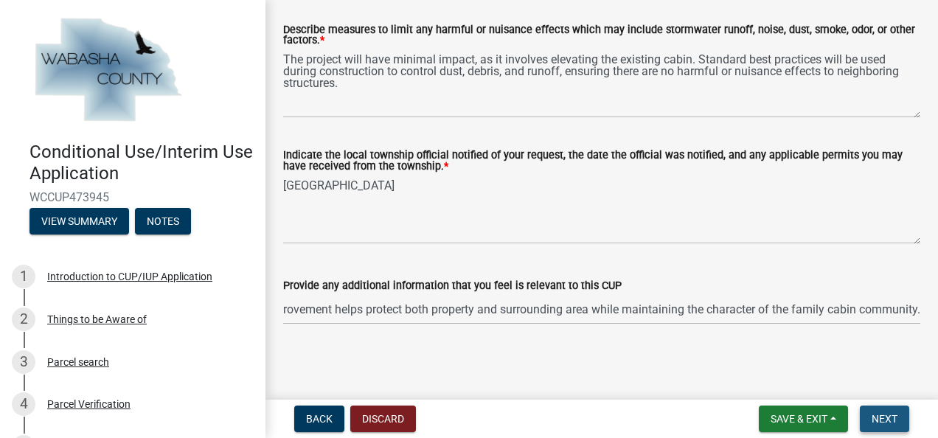
click at [901, 420] on button "Next" at bounding box center [884, 419] width 49 height 27
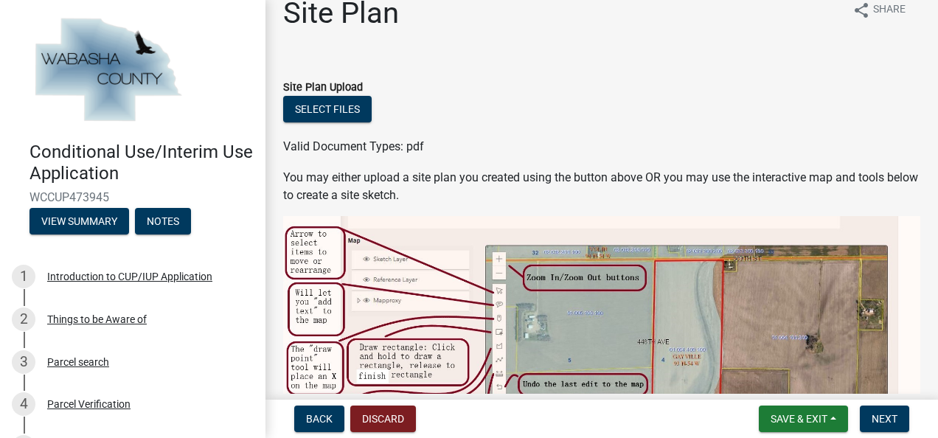
scroll to position [0, 0]
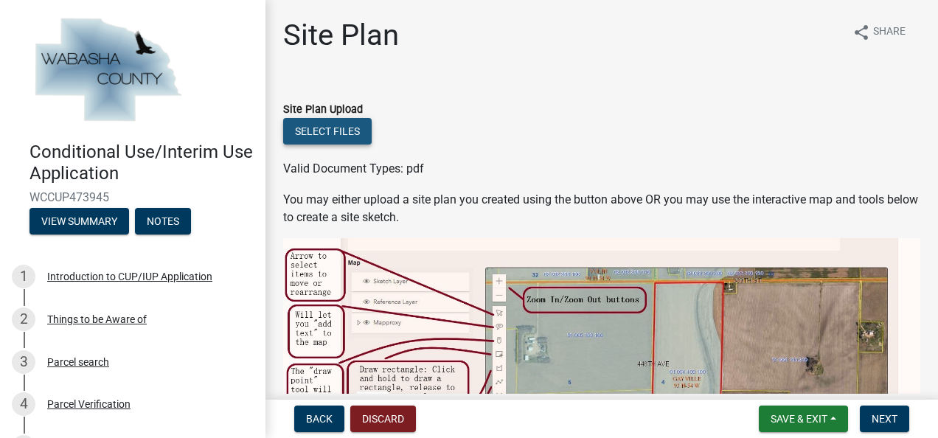
click at [338, 133] on button "Select files" at bounding box center [327, 131] width 88 height 27
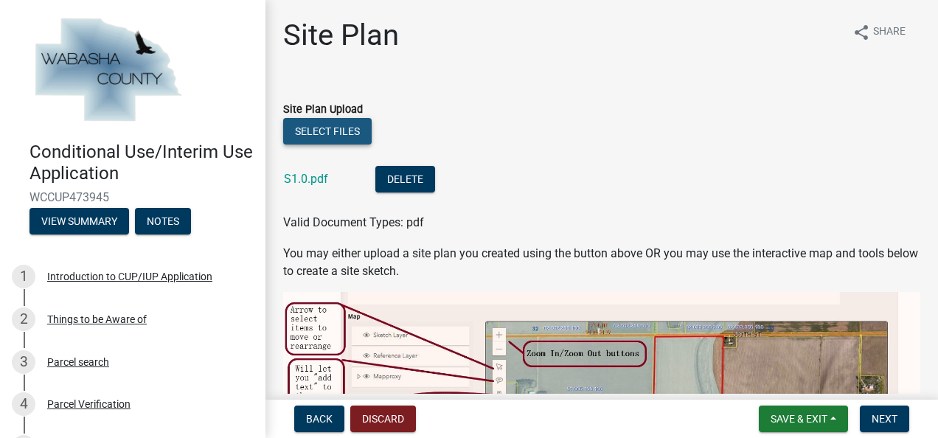
click at [338, 125] on button "Select files" at bounding box center [327, 131] width 88 height 27
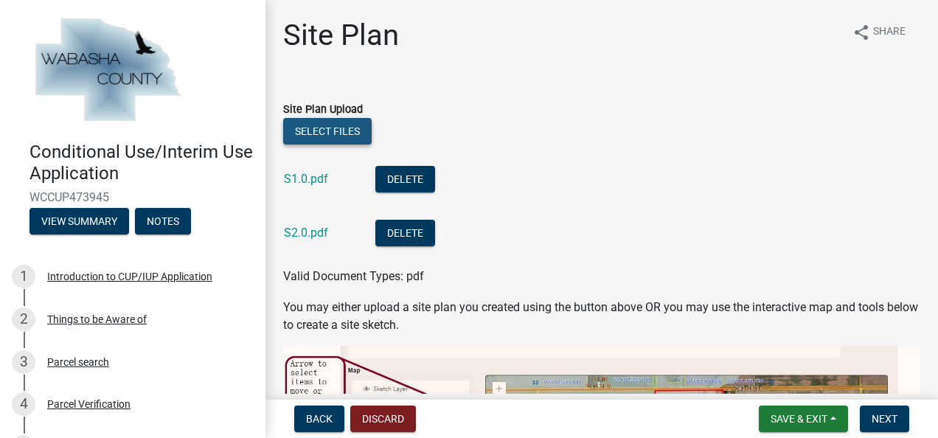
click at [342, 133] on button "Select files" at bounding box center [327, 131] width 88 height 27
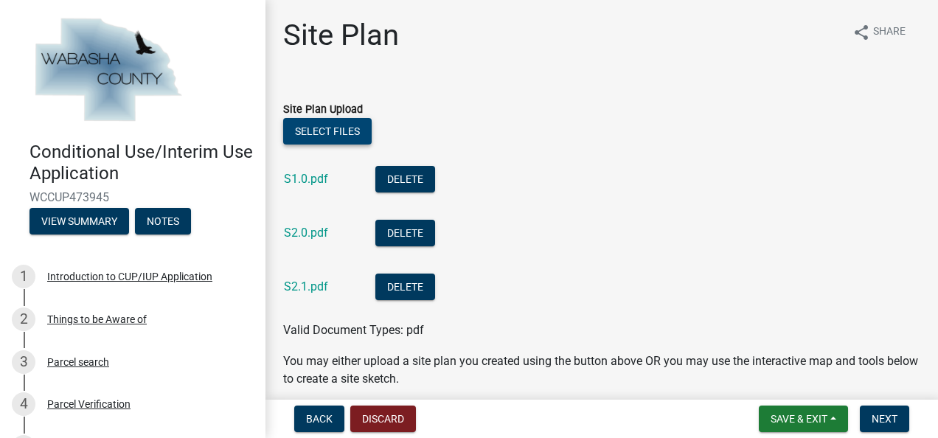
click at [344, 133] on button "Select files" at bounding box center [327, 131] width 88 height 27
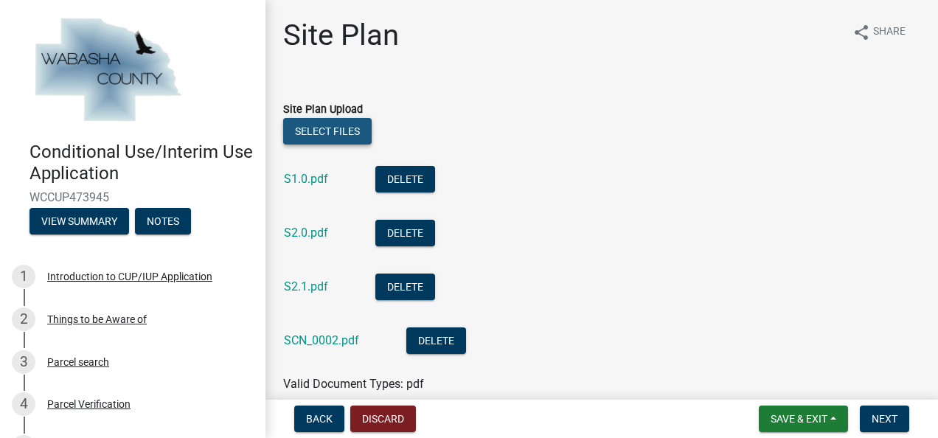
click at [354, 131] on button "Select files" at bounding box center [327, 131] width 88 height 27
click at [348, 131] on button "Select files" at bounding box center [327, 131] width 88 height 27
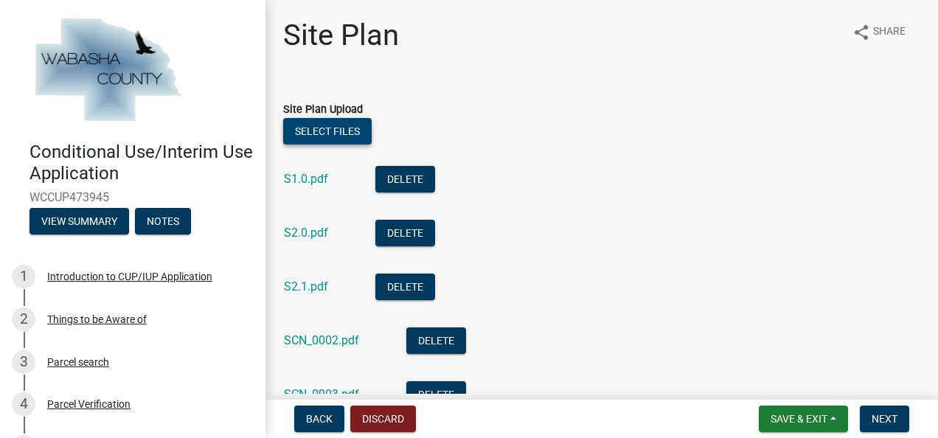
click at [329, 127] on button "Select files" at bounding box center [327, 131] width 88 height 27
click at [334, 127] on button "Select files" at bounding box center [327, 131] width 88 height 27
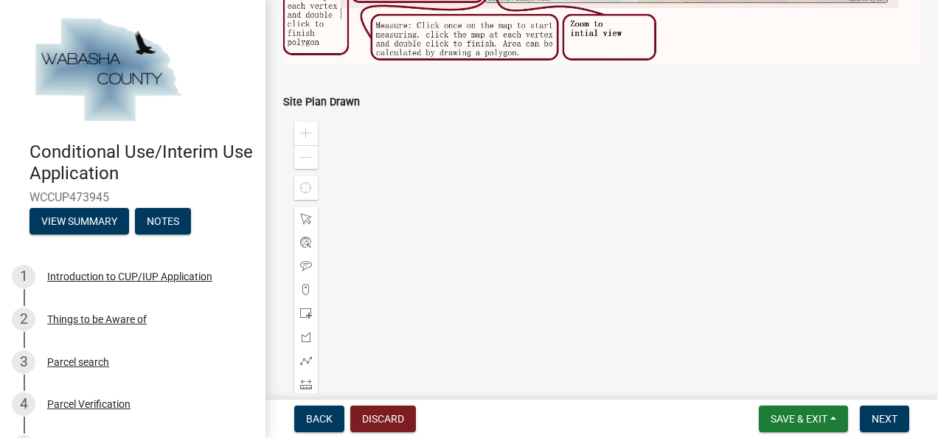
scroll to position [933, 0]
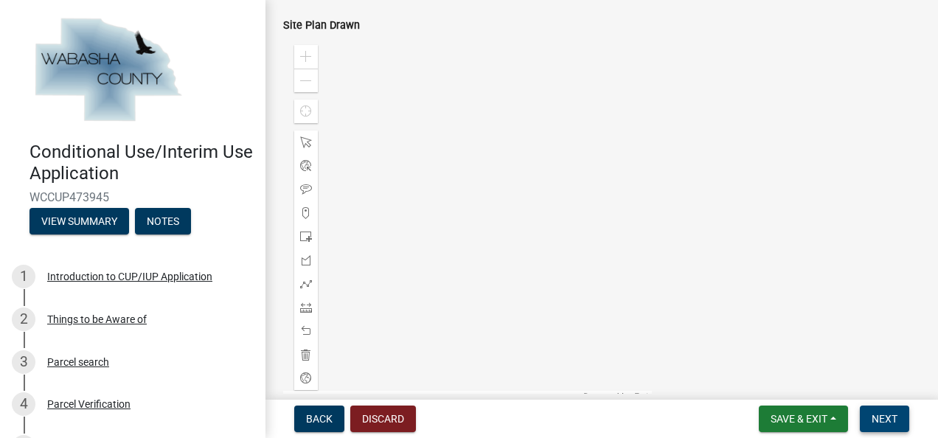
click at [888, 421] on span "Next" at bounding box center [885, 419] width 26 height 12
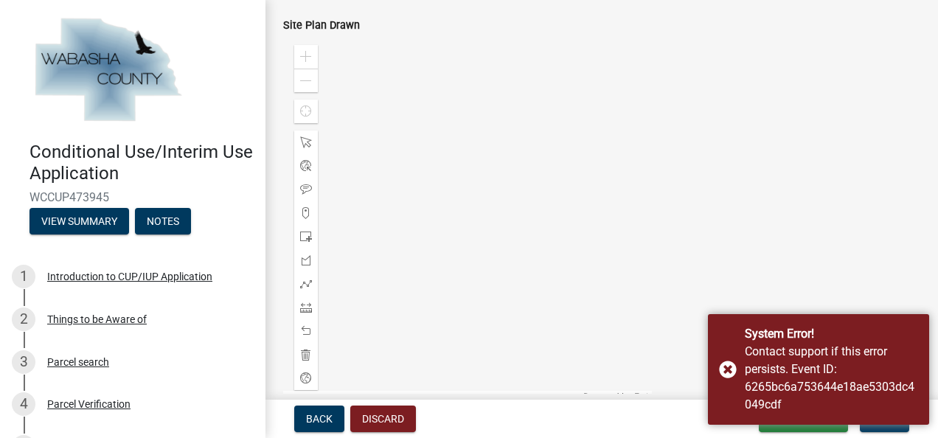
click at [789, 291] on div "Zoom in Zoom out Find my location Powered by Esri 0, 0 Loading..." at bounding box center [601, 218] width 659 height 369
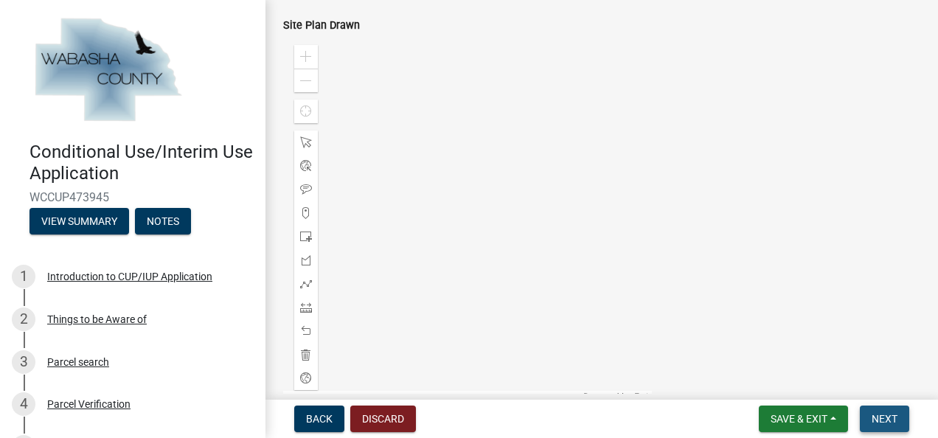
click at [882, 419] on span "Next" at bounding box center [885, 419] width 26 height 12
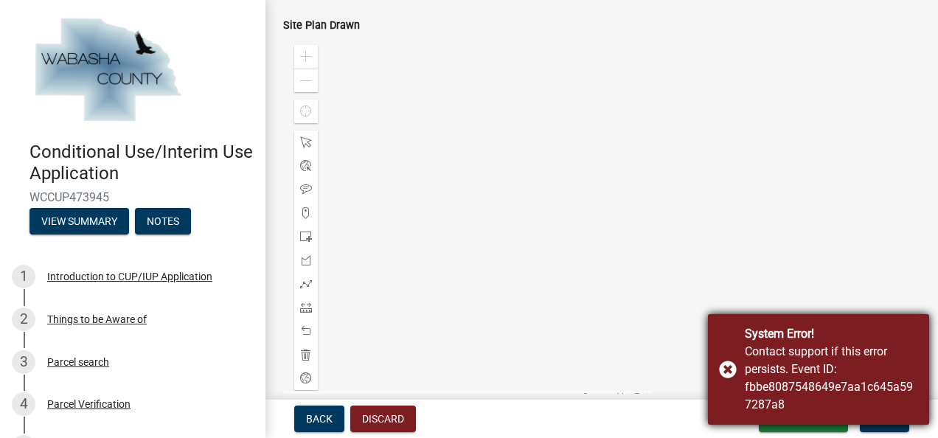
click at [731, 369] on div "System Error! Contact support if this error persists. Event ID: fbbe8087548649e…" at bounding box center [818, 369] width 221 height 111
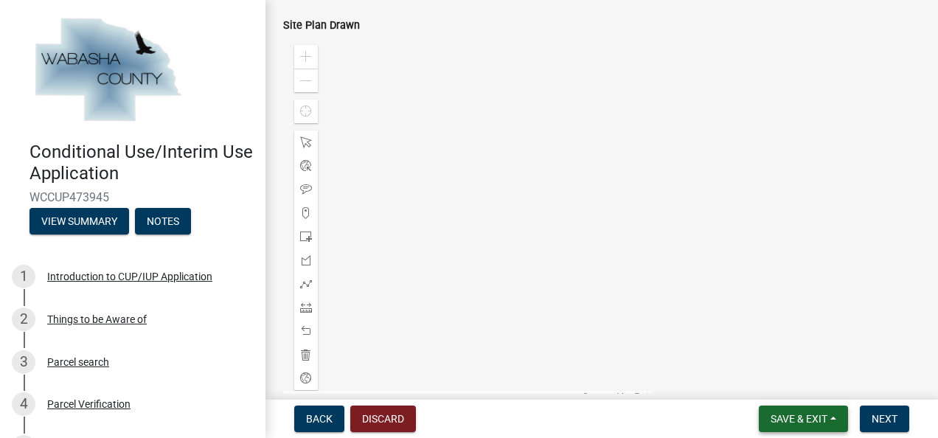
click at [788, 420] on span "Save & Exit" at bounding box center [799, 419] width 57 height 12
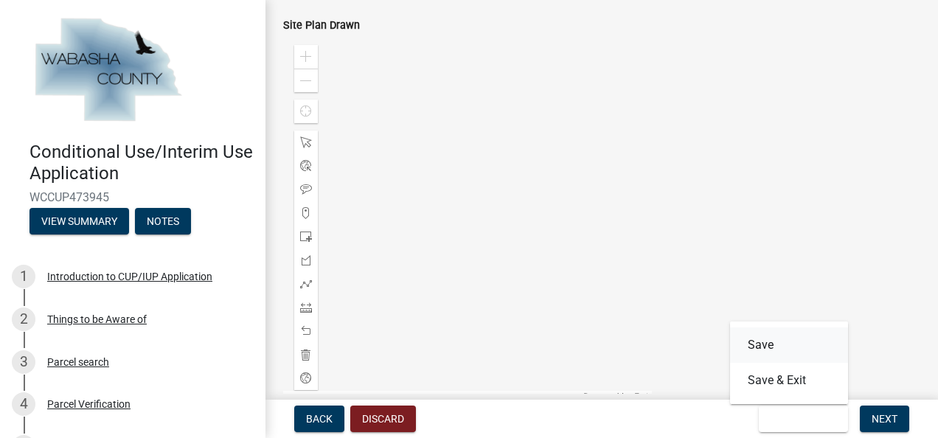
click at [763, 340] on button "Save" at bounding box center [789, 344] width 118 height 35
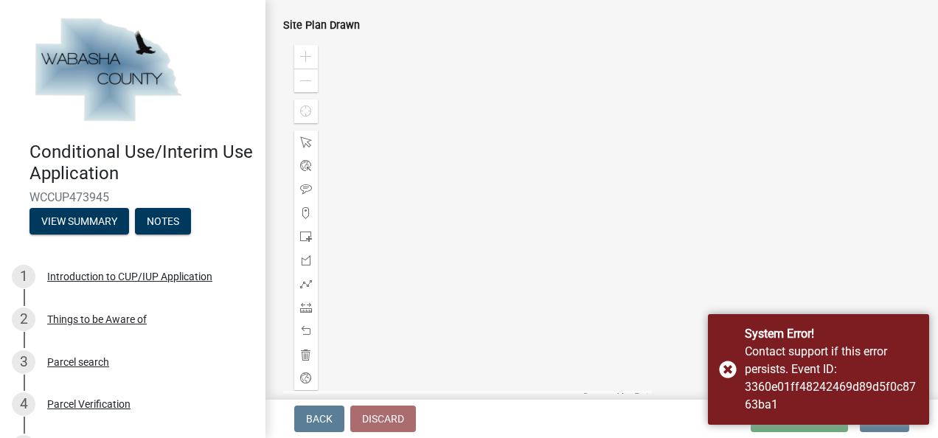
click at [589, 292] on div at bounding box center [467, 218] width 369 height 369
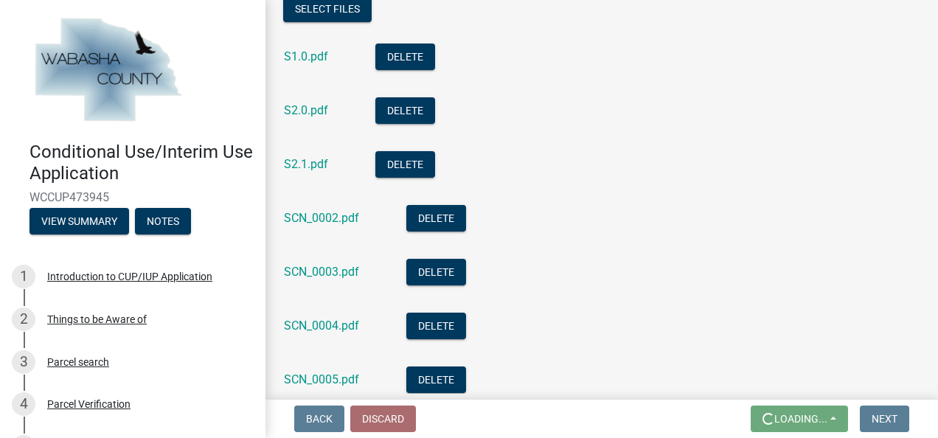
scroll to position [196, 0]
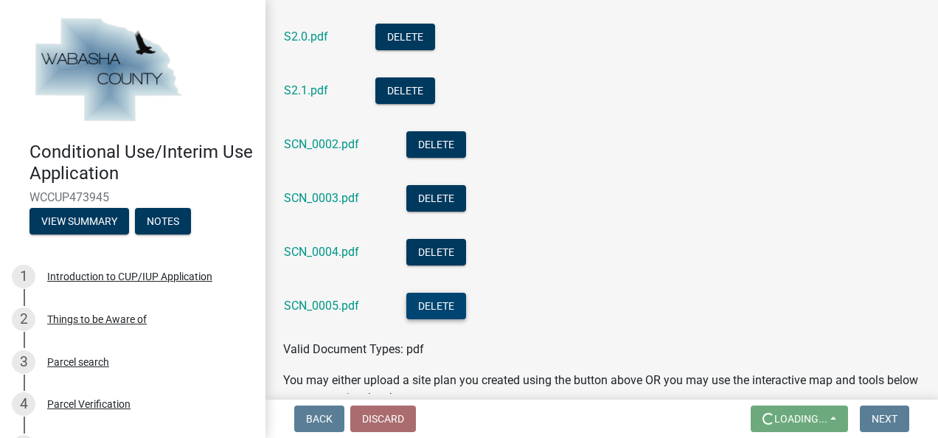
click at [425, 299] on button "Delete" at bounding box center [436, 306] width 60 height 27
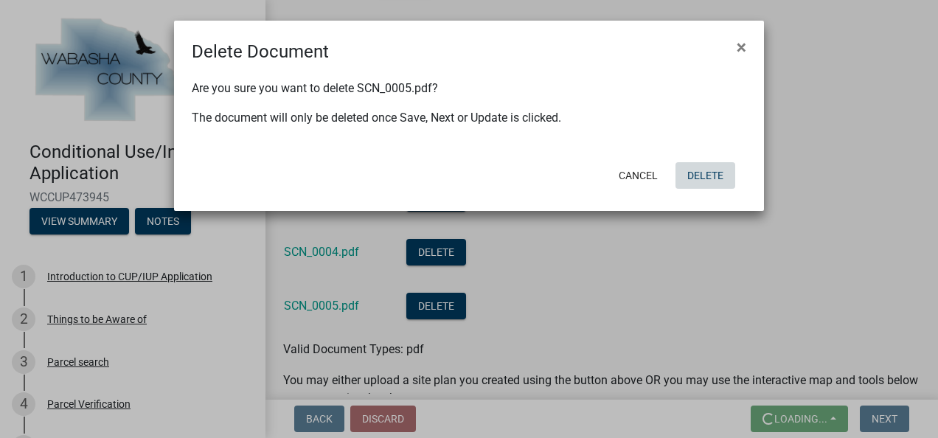
click at [705, 177] on button "Delete" at bounding box center [705, 175] width 60 height 27
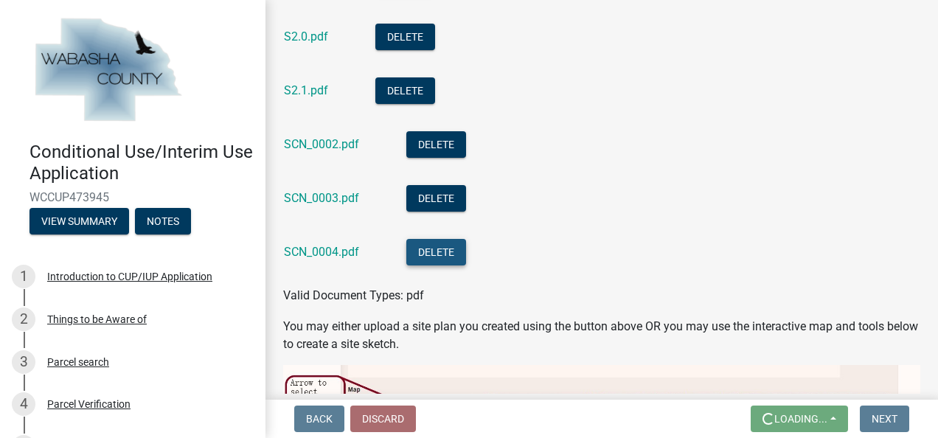
click at [441, 250] on button "Delete" at bounding box center [436, 252] width 60 height 27
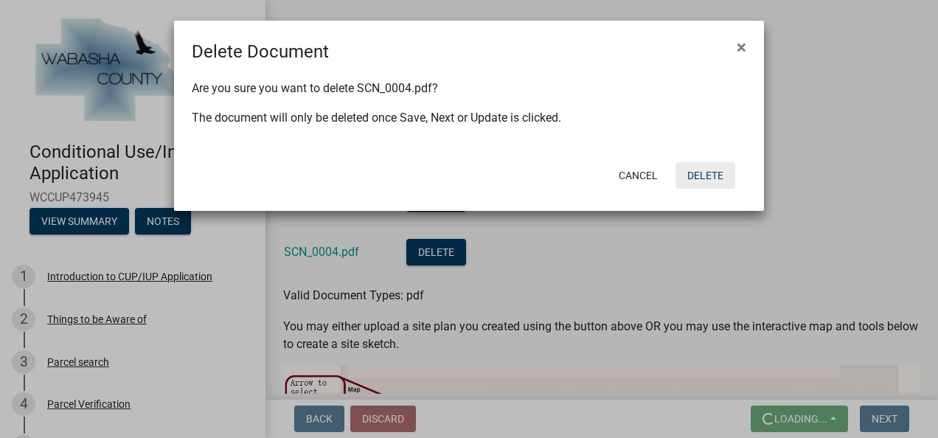
click at [703, 173] on button "Delete" at bounding box center [705, 175] width 60 height 27
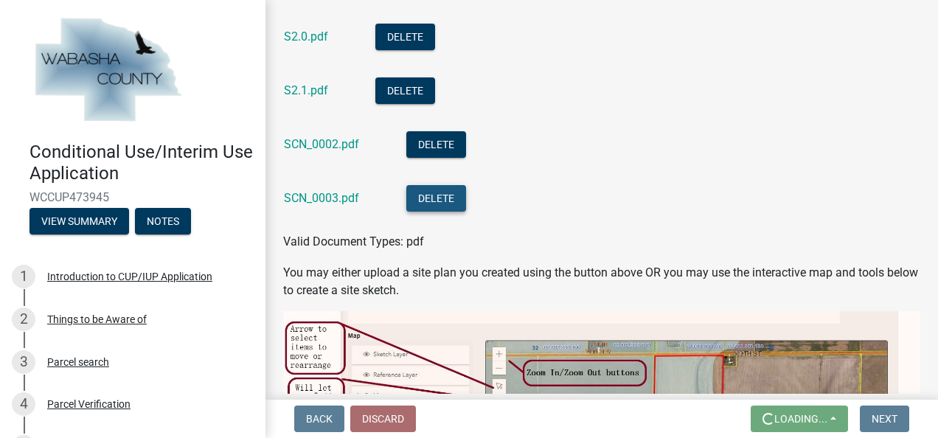
click at [439, 200] on button "Delete" at bounding box center [436, 198] width 60 height 27
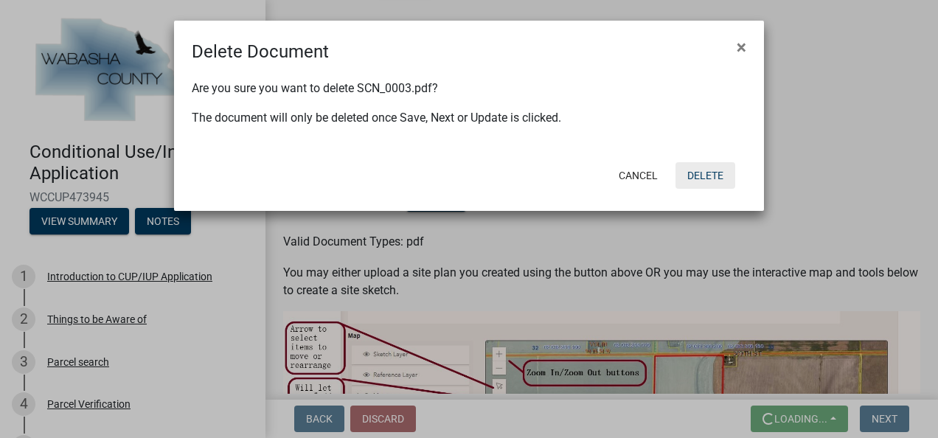
click at [703, 174] on button "Delete" at bounding box center [705, 175] width 60 height 27
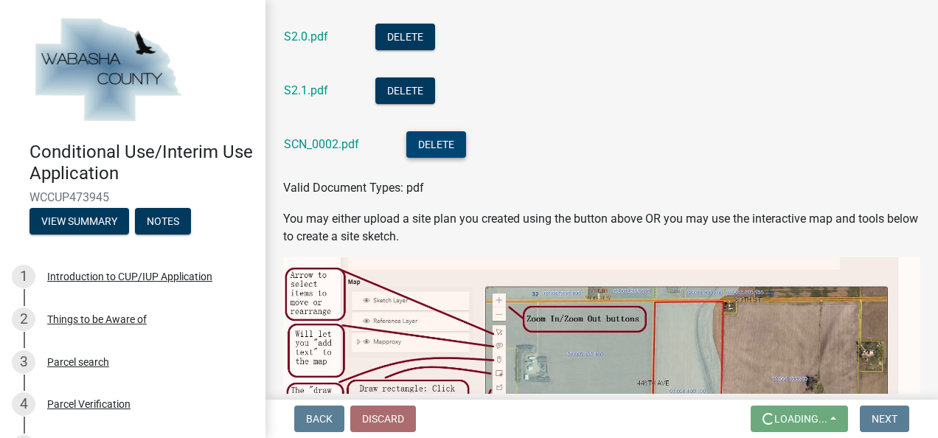
click at [445, 147] on button "Delete" at bounding box center [436, 144] width 60 height 27
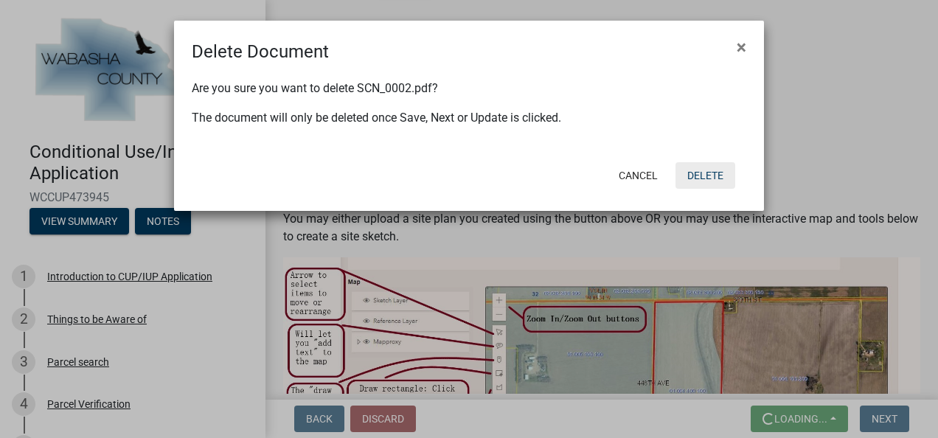
click at [729, 178] on button "Delete" at bounding box center [705, 175] width 60 height 27
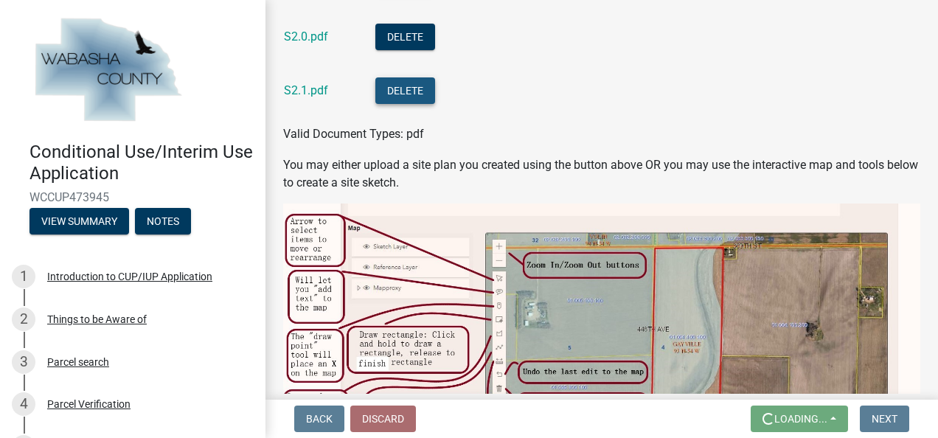
click at [434, 90] on button "Delete" at bounding box center [405, 90] width 60 height 27
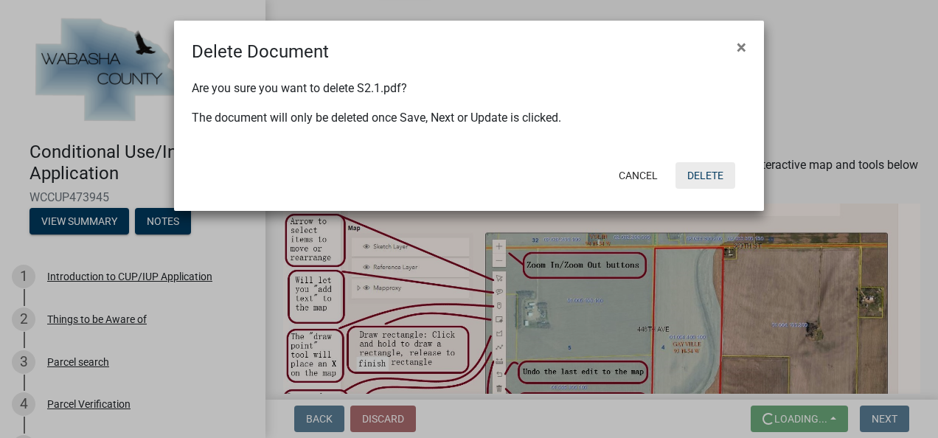
click at [703, 171] on button "Delete" at bounding box center [705, 175] width 60 height 27
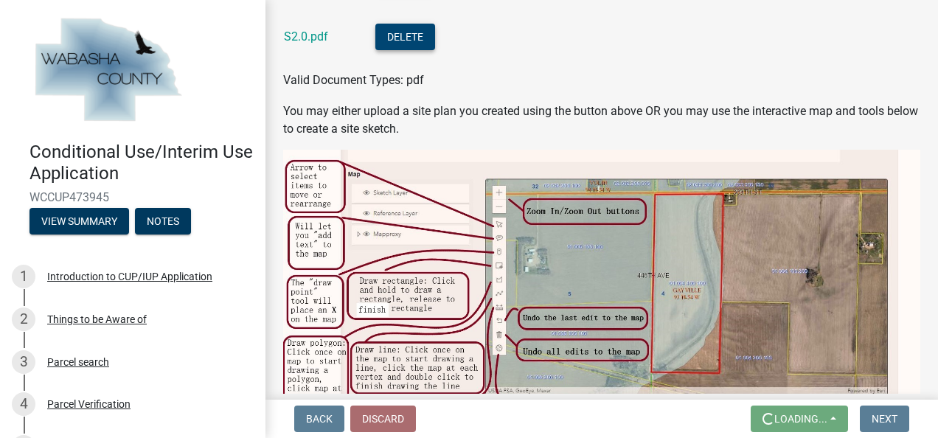
click at [425, 41] on button "Delete" at bounding box center [405, 37] width 60 height 27
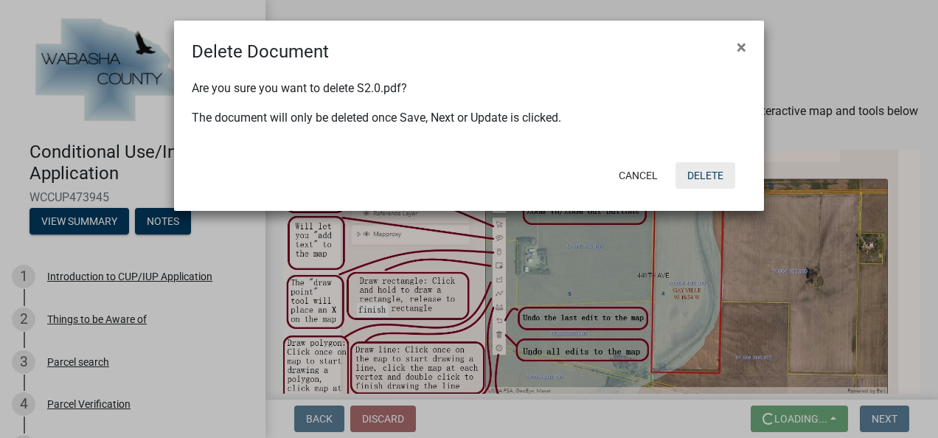
click at [700, 175] on button "Delete" at bounding box center [705, 175] width 60 height 27
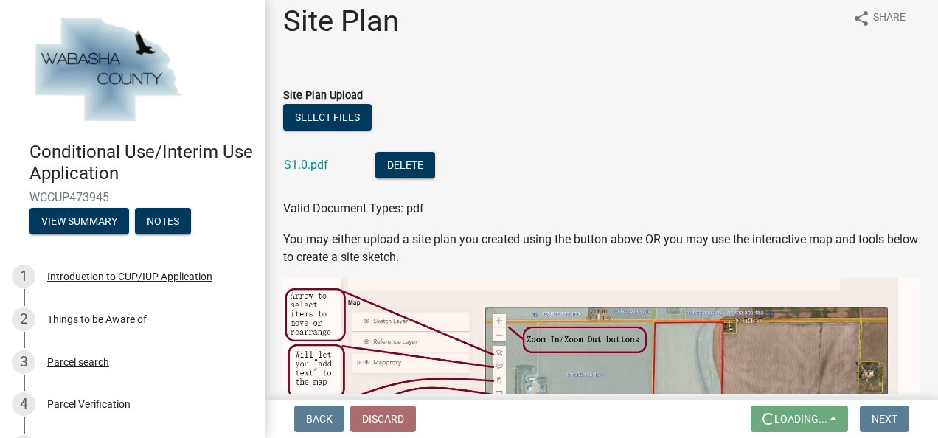
scroll to position [0, 0]
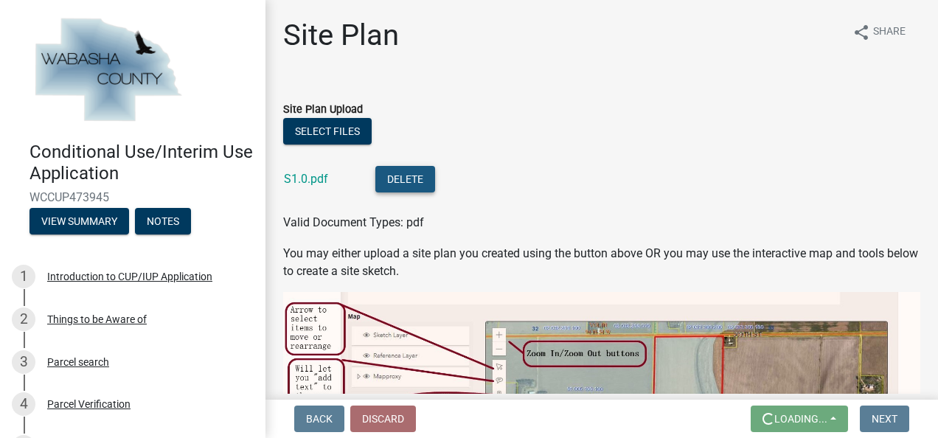
click at [400, 174] on button "Delete" at bounding box center [405, 179] width 60 height 27
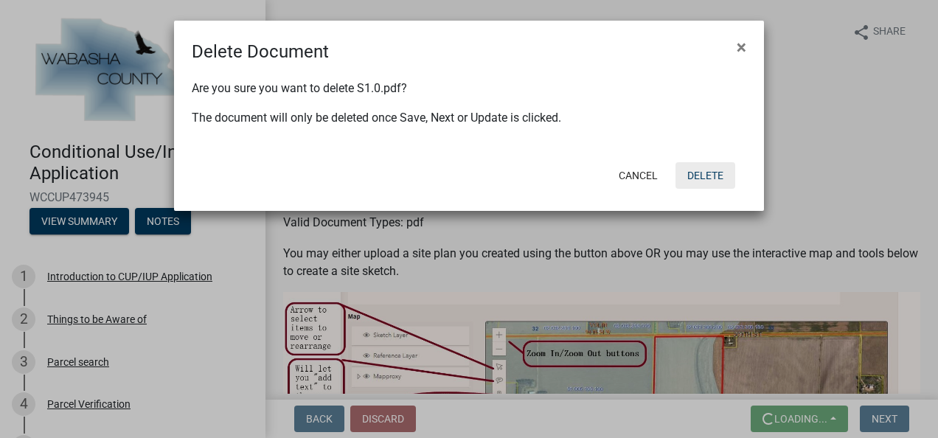
click at [702, 174] on button "Delete" at bounding box center [705, 175] width 60 height 27
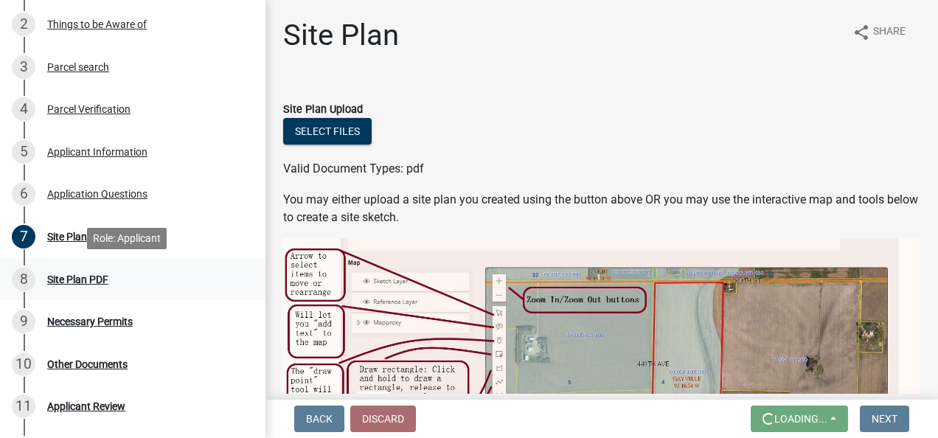
click at [90, 283] on div "Site Plan PDF" at bounding box center [77, 279] width 61 height 10
click at [93, 278] on div "Site Plan PDF" at bounding box center [77, 279] width 61 height 10
drag, startPoint x: 920, startPoint y: 417, endPoint x: 912, endPoint y: 416, distance: 8.1
click at [920, 416] on div "Back Discard Loading... Save Save & Exit Next" at bounding box center [601, 419] width 649 height 27
click at [668, 232] on wm-data-entity-input "You may either upload a site plan you created using the button above OR you may…" at bounding box center [601, 214] width 637 height 47
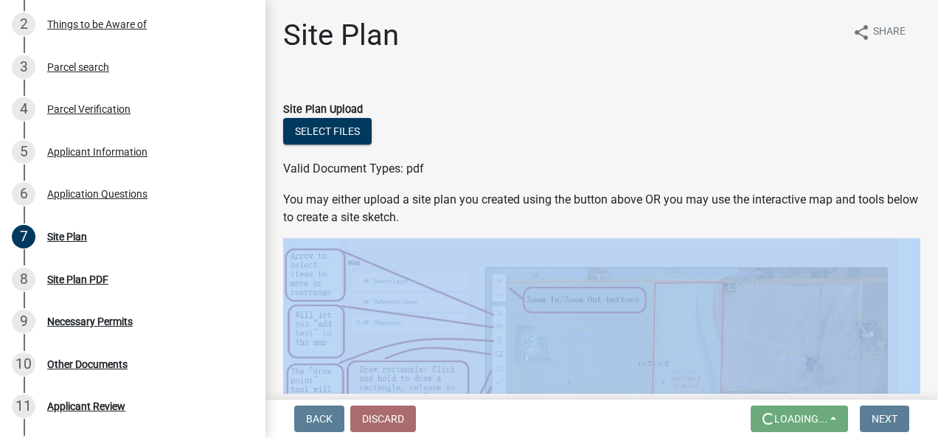
click at [668, 232] on wm-data-entity-input "You may either upload a site plan you created using the button above OR you may…" at bounding box center [601, 214] width 637 height 47
